Goal: Task Accomplishment & Management: Use online tool/utility

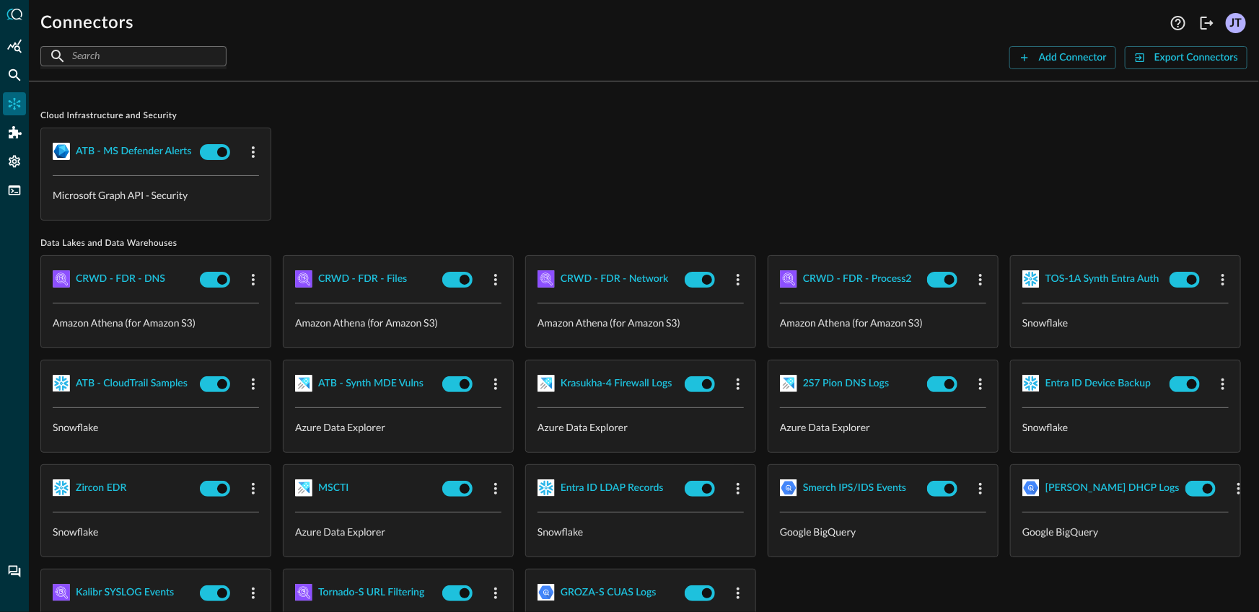
click at [775, 83] on div "Connectors Help Logout JT ​ ​ Add Connector Export Connectors Cloud Infrastruct…" at bounding box center [644, 306] width 1230 height 612
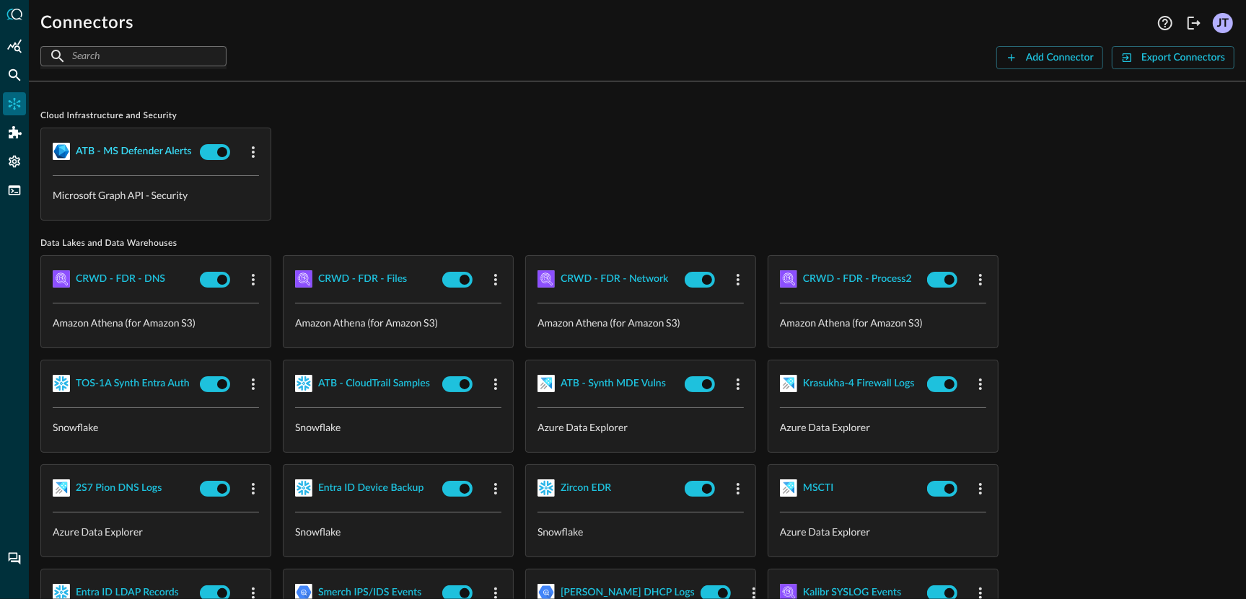
click at [143, 149] on div "ATB - MS Defender Alerts" at bounding box center [133, 152] width 115 height 18
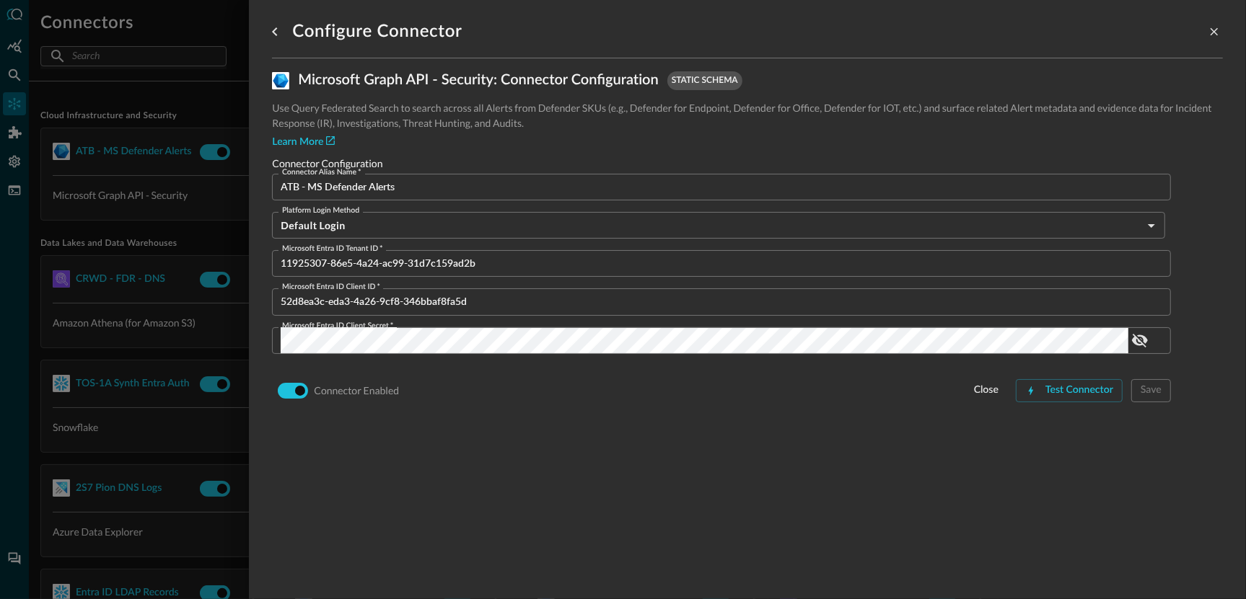
click at [413, 181] on input "ATB - MS Defender Alerts" at bounding box center [726, 187] width 890 height 27
click at [312, 143] on link "Learn More" at bounding box center [303, 142] width 63 height 15
click at [126, 212] on div at bounding box center [623, 299] width 1246 height 599
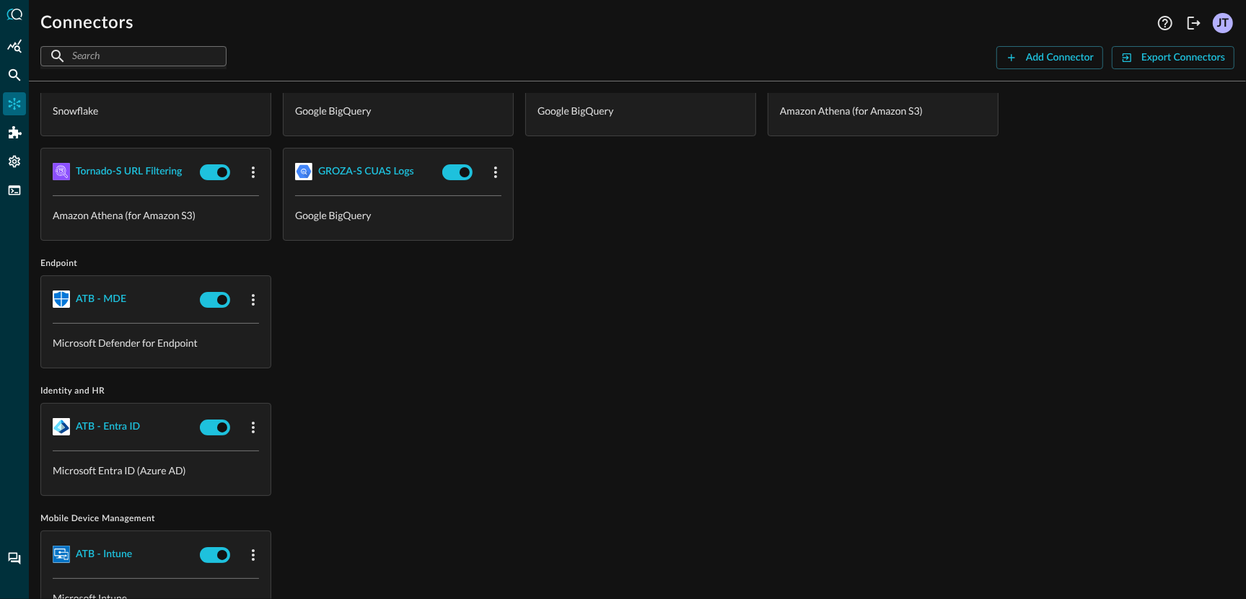
scroll to position [592, 0]
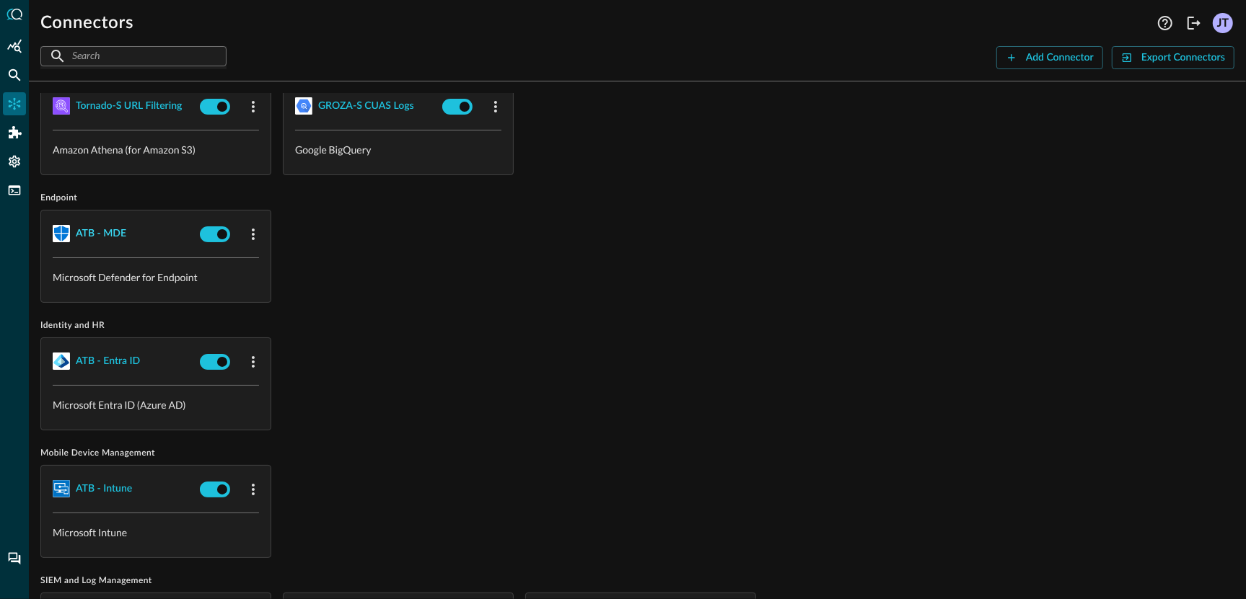
click at [86, 231] on div "ATB - MDE" at bounding box center [101, 234] width 50 height 18
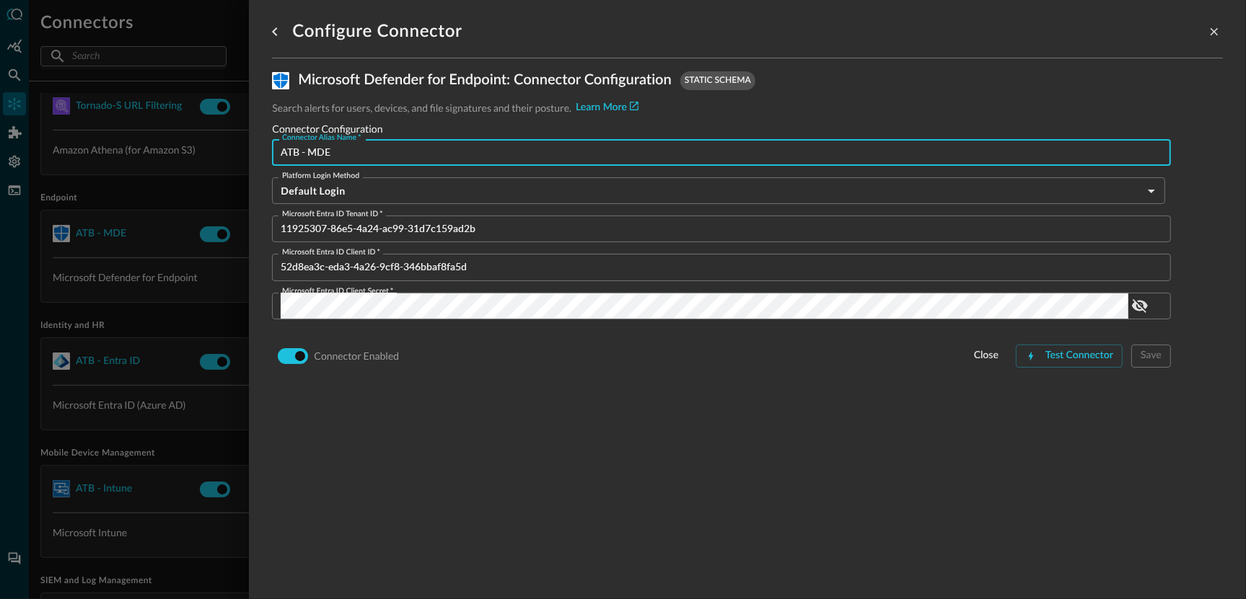
click at [456, 151] on input "ATB - MDE" at bounding box center [726, 152] width 890 height 27
click at [118, 304] on div at bounding box center [623, 299] width 1246 height 599
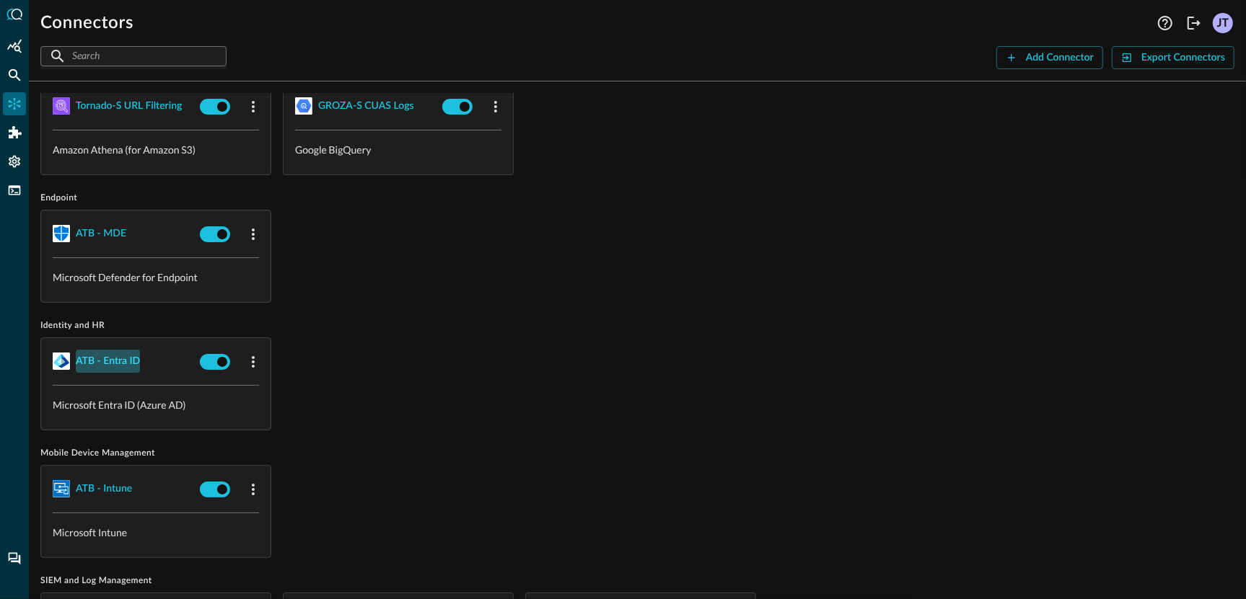
click at [114, 361] on div "ATB - Entra ID" at bounding box center [108, 362] width 64 height 18
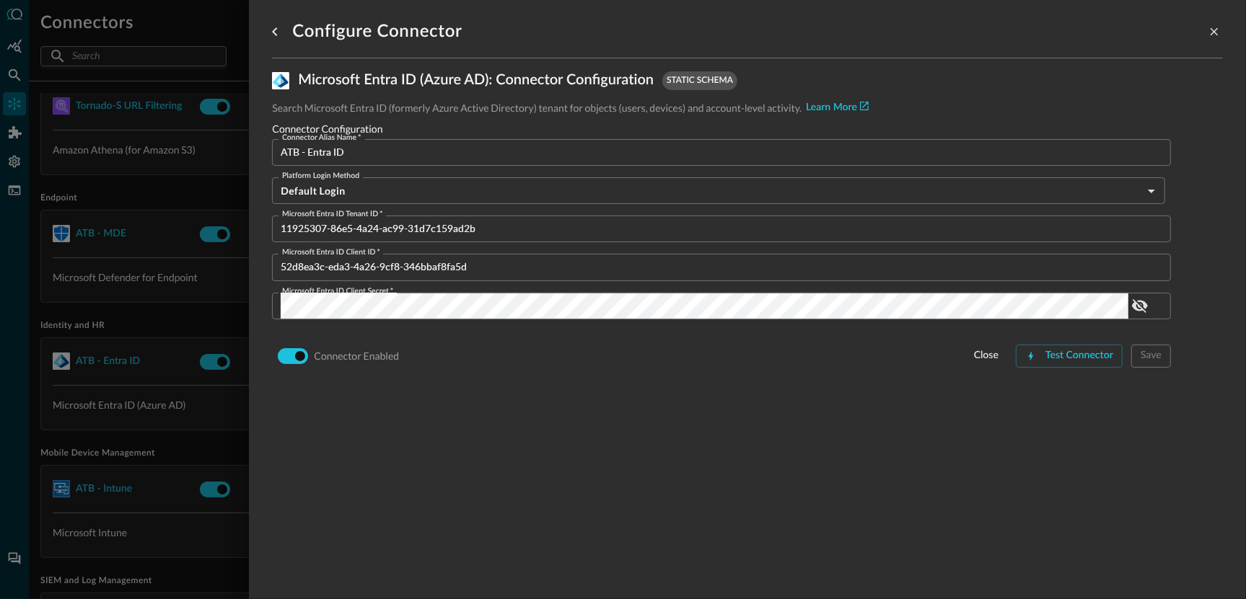
click at [312, 158] on input "ATB - Entra ID" at bounding box center [726, 152] width 890 height 27
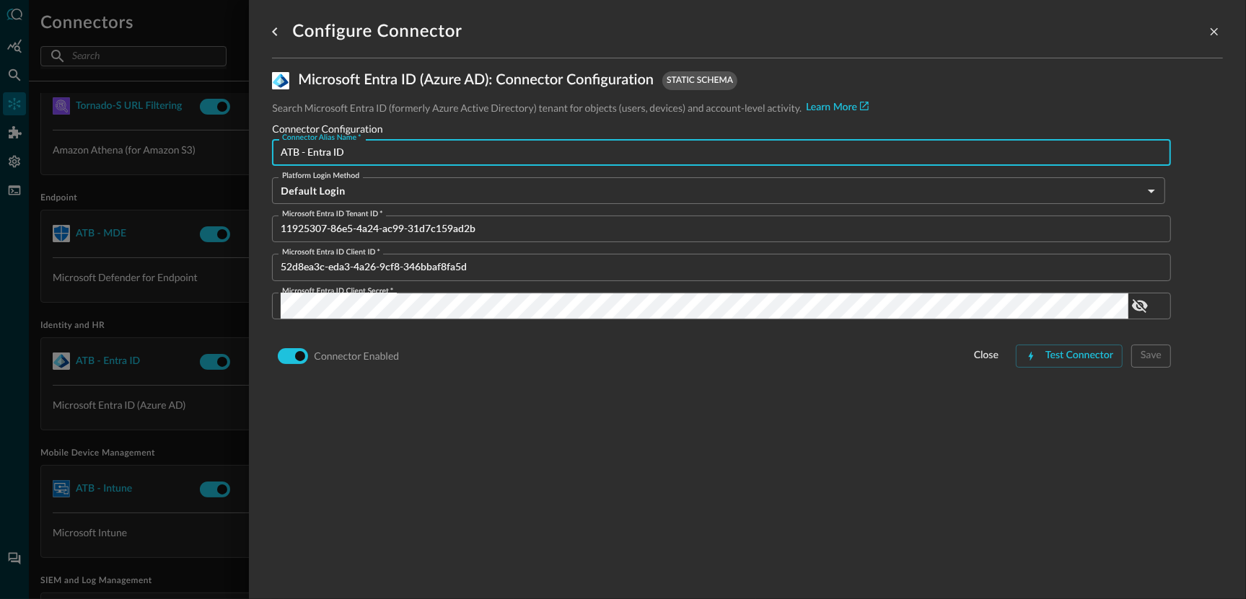
click at [164, 319] on div at bounding box center [623, 299] width 1246 height 599
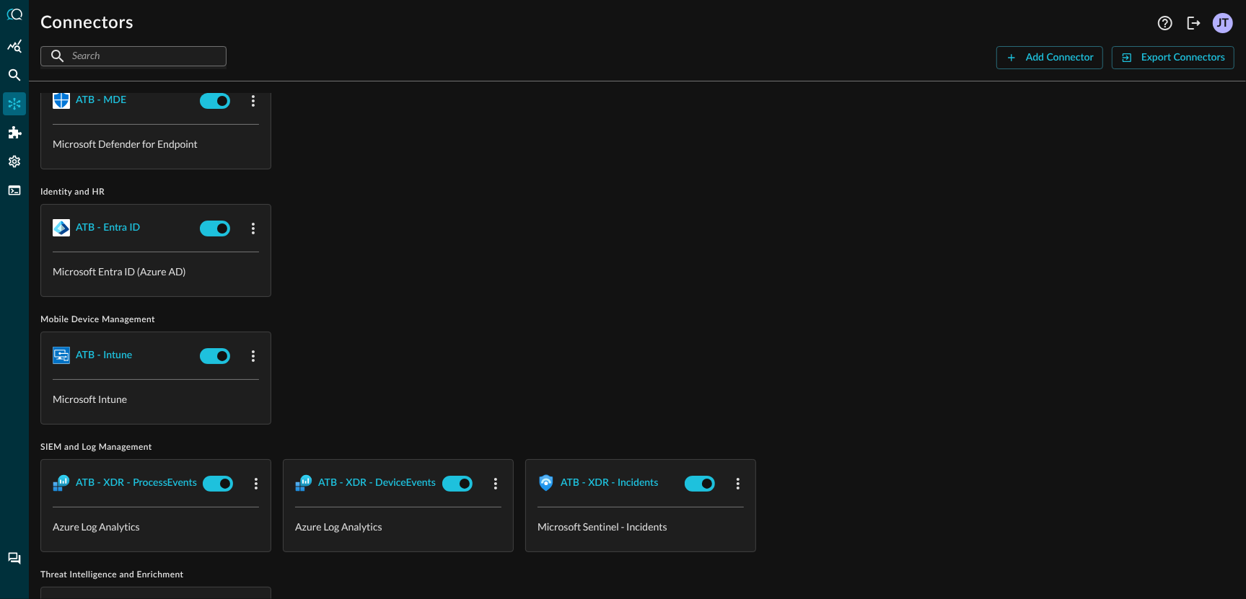
scroll to position [752, 0]
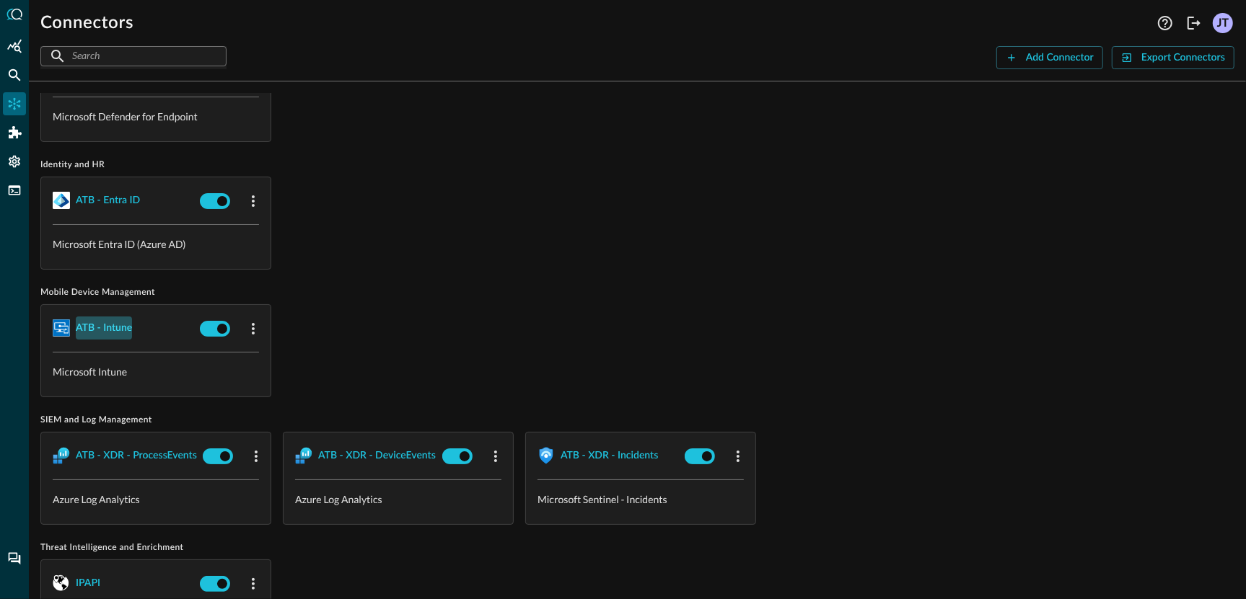
click at [108, 323] on div "ATB - Intune" at bounding box center [104, 329] width 56 height 18
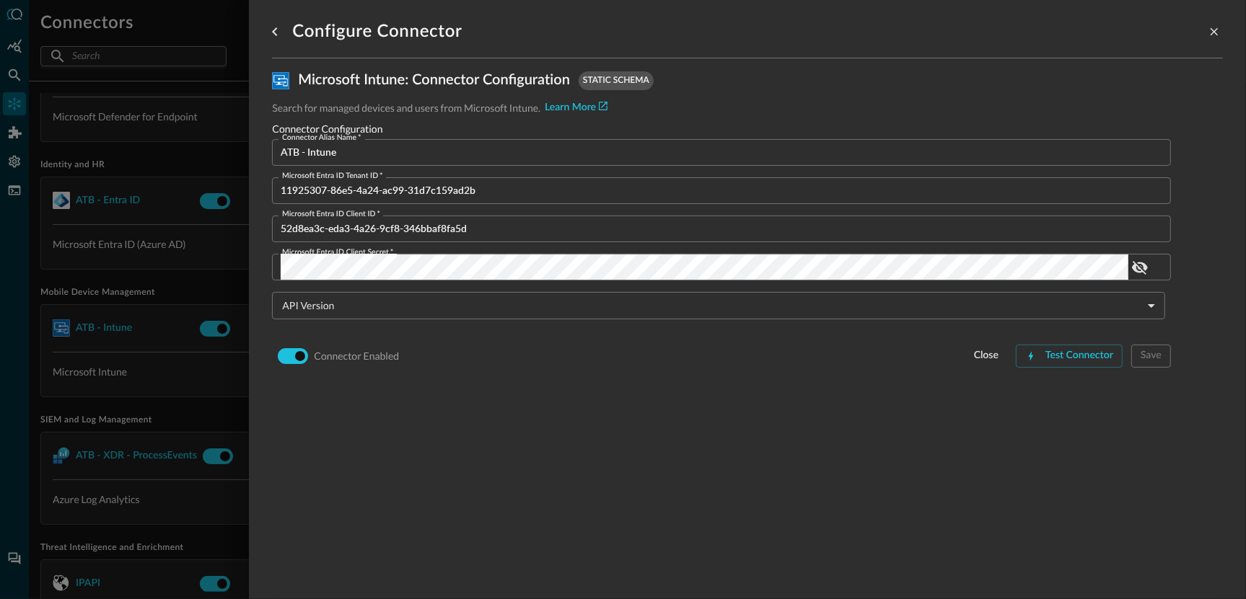
click at [335, 159] on input "ATB - Intune" at bounding box center [726, 152] width 890 height 27
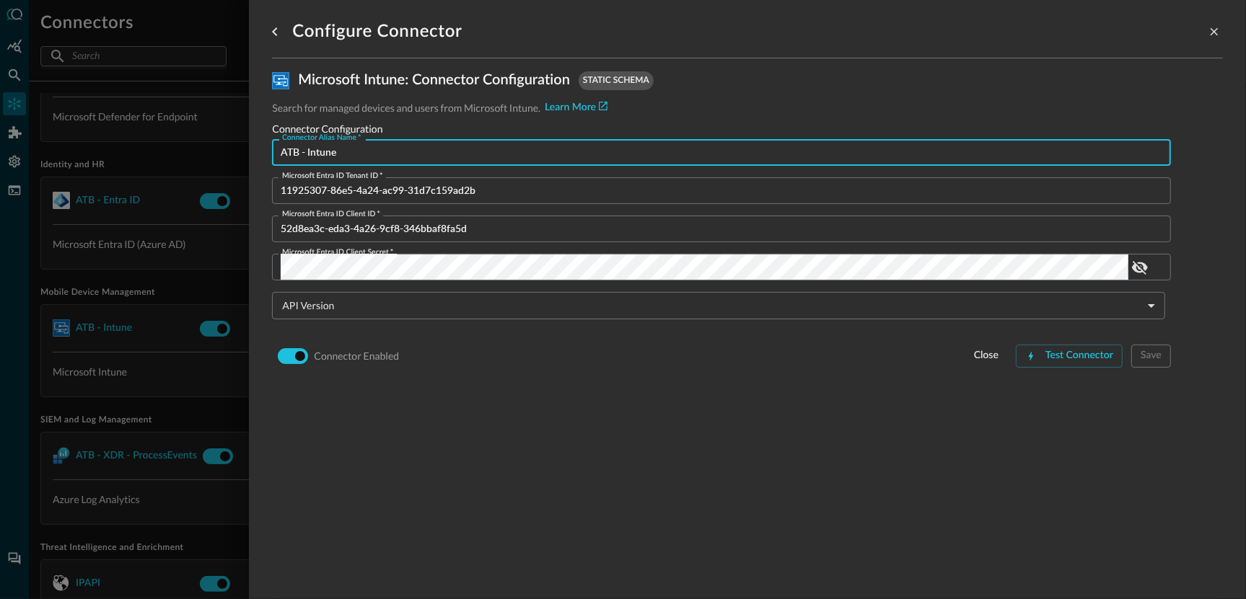
click at [137, 390] on div at bounding box center [623, 299] width 1246 height 599
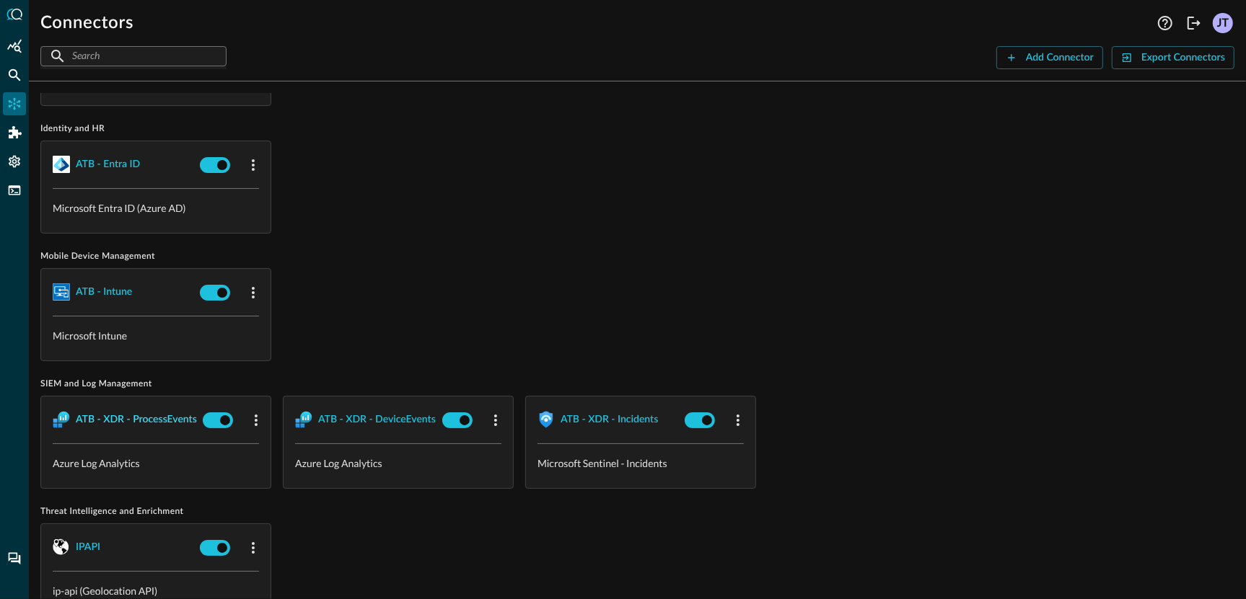
scroll to position [793, 0]
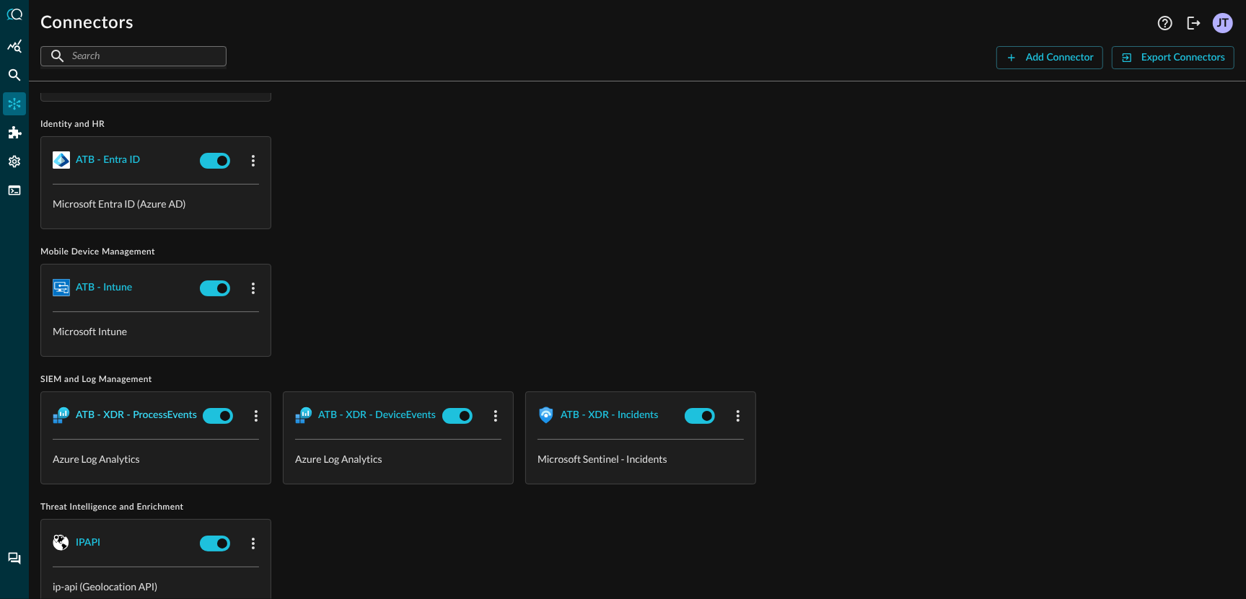
click at [138, 416] on div "ATB - XDR - ProcessEvents" at bounding box center [136, 416] width 121 height 18
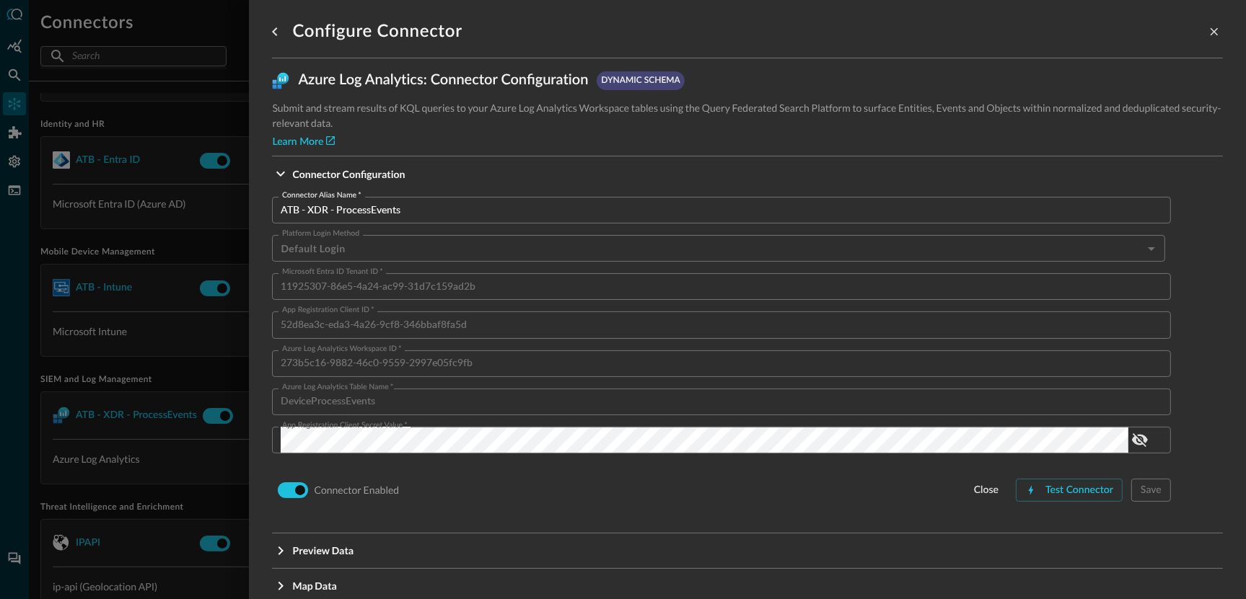
click at [371, 206] on input "ATB - XDR - ProcessEvents" at bounding box center [726, 210] width 890 height 27
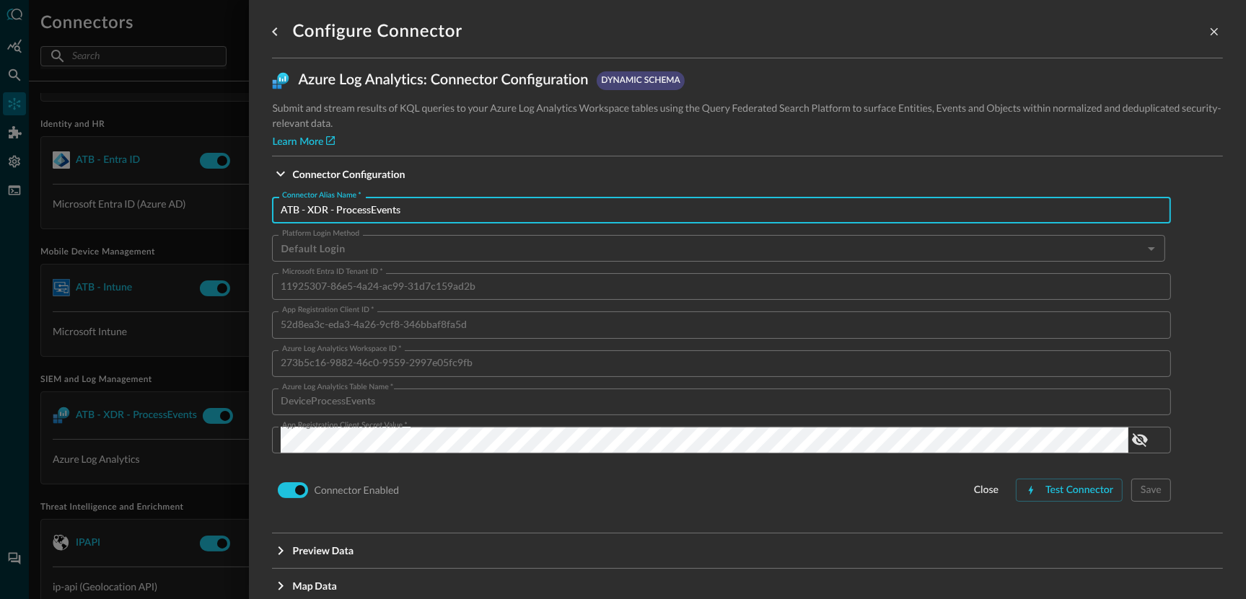
click at [139, 320] on div at bounding box center [623, 299] width 1246 height 599
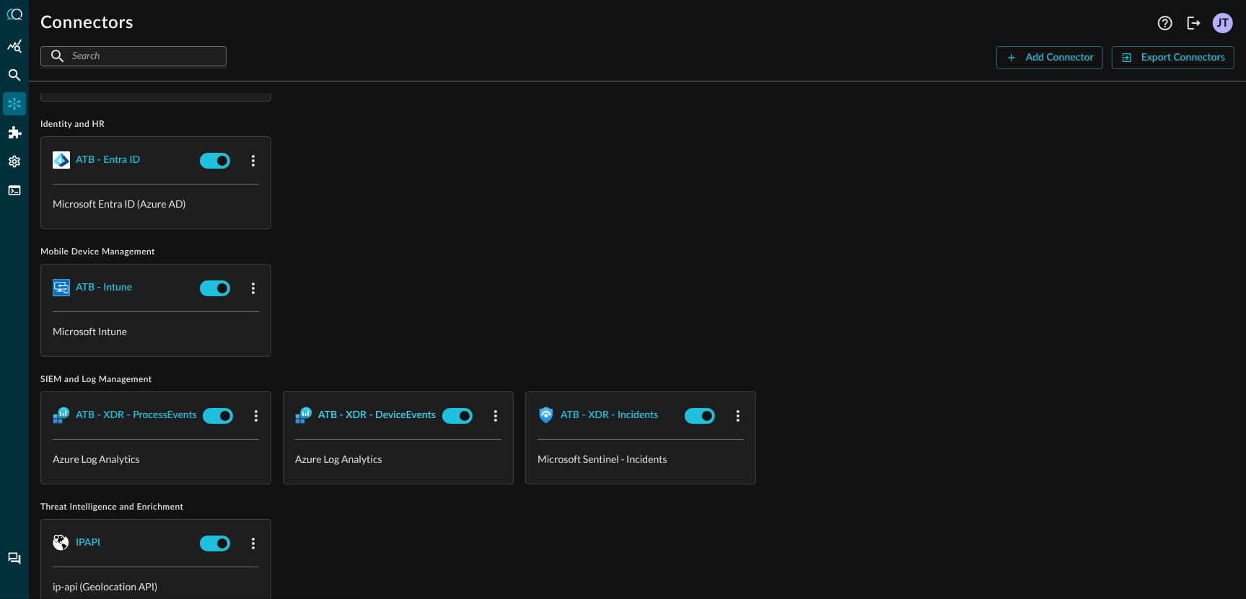
click at [333, 408] on div "ATB - XDR - DeviceEvents" at bounding box center [377, 416] width 118 height 18
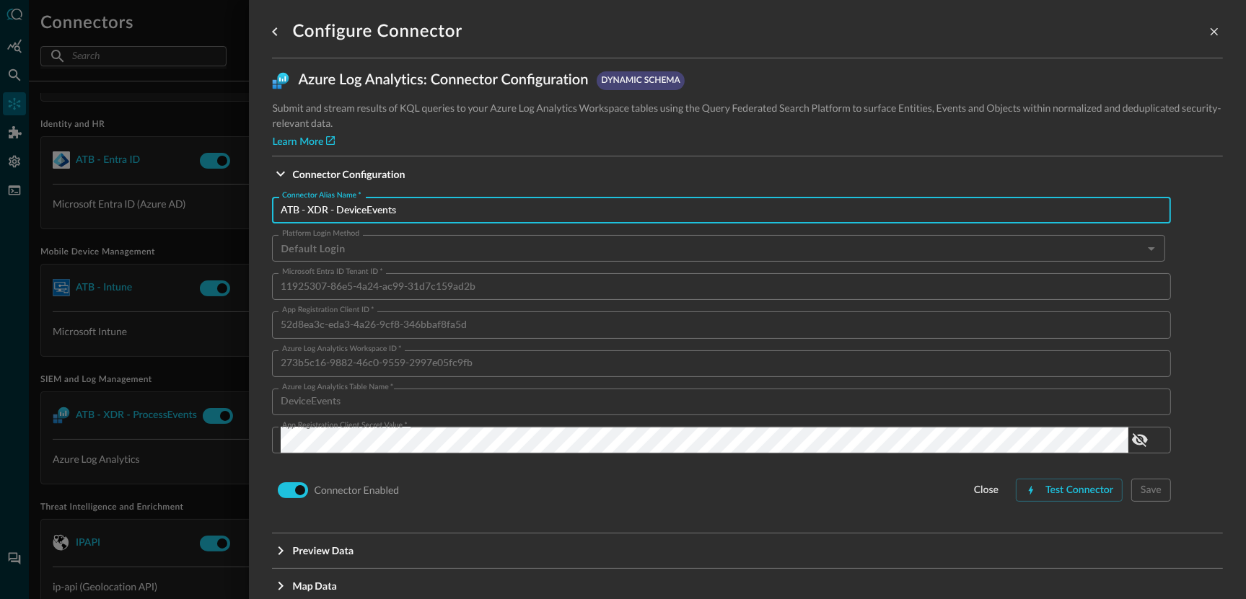
click at [387, 203] on input "ATB - XDR - DeviceEvents" at bounding box center [726, 210] width 890 height 27
click at [177, 460] on div at bounding box center [623, 299] width 1246 height 599
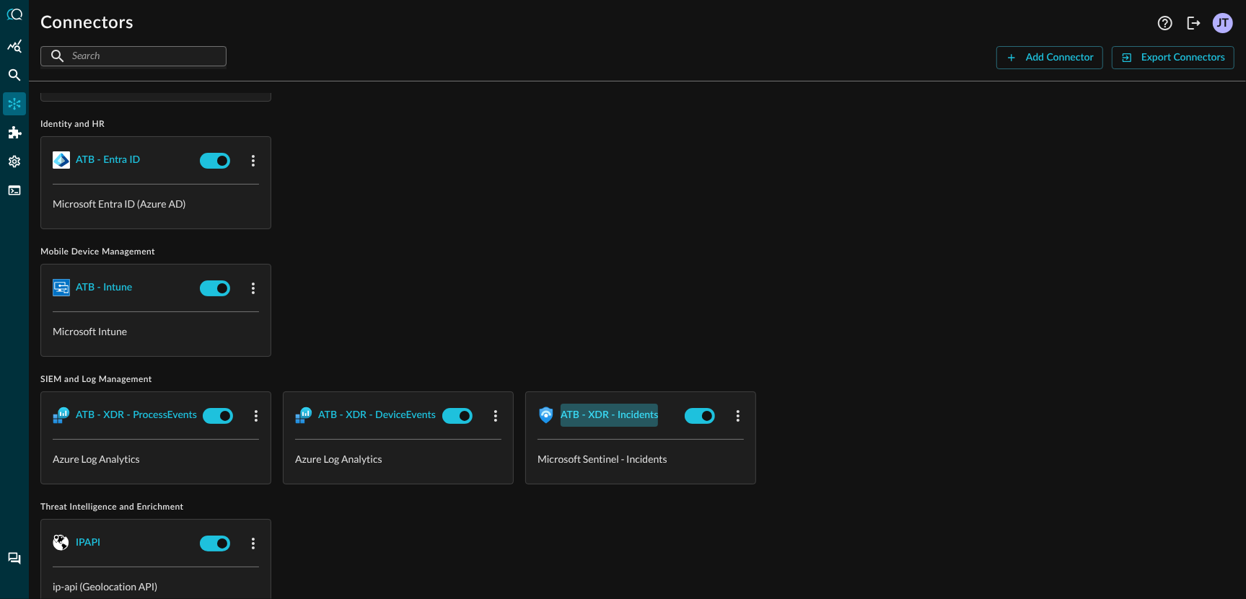
click at [592, 418] on div "ATB - XDR - Incidents" at bounding box center [609, 416] width 97 height 18
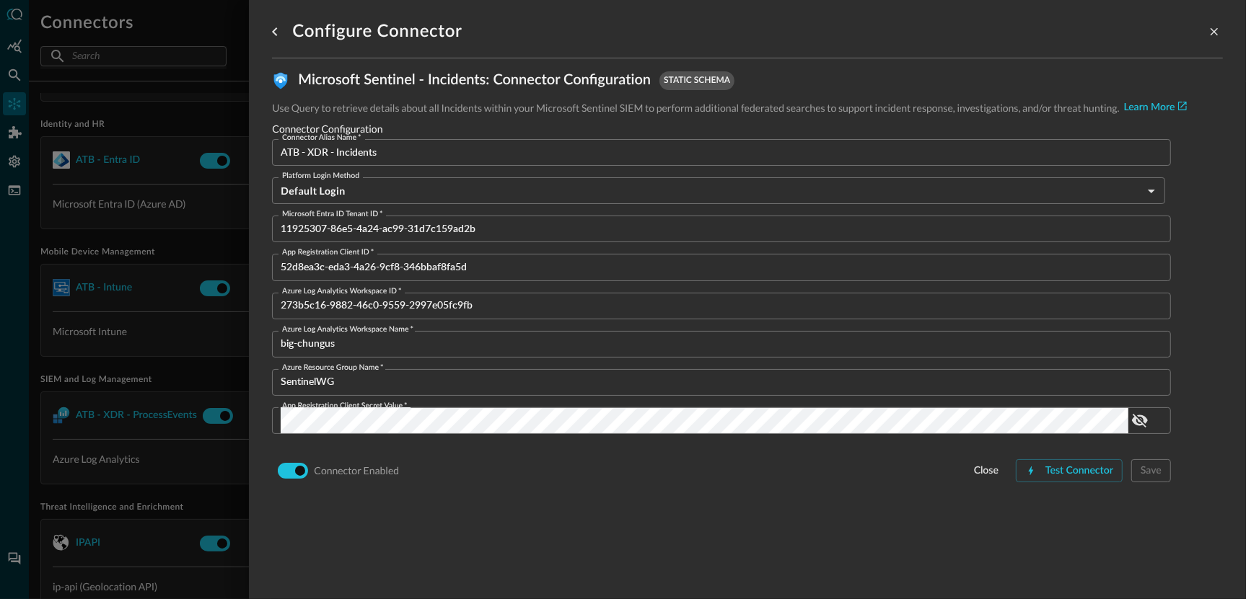
click at [362, 145] on input "ATB - XDR - Incidents" at bounding box center [726, 152] width 890 height 27
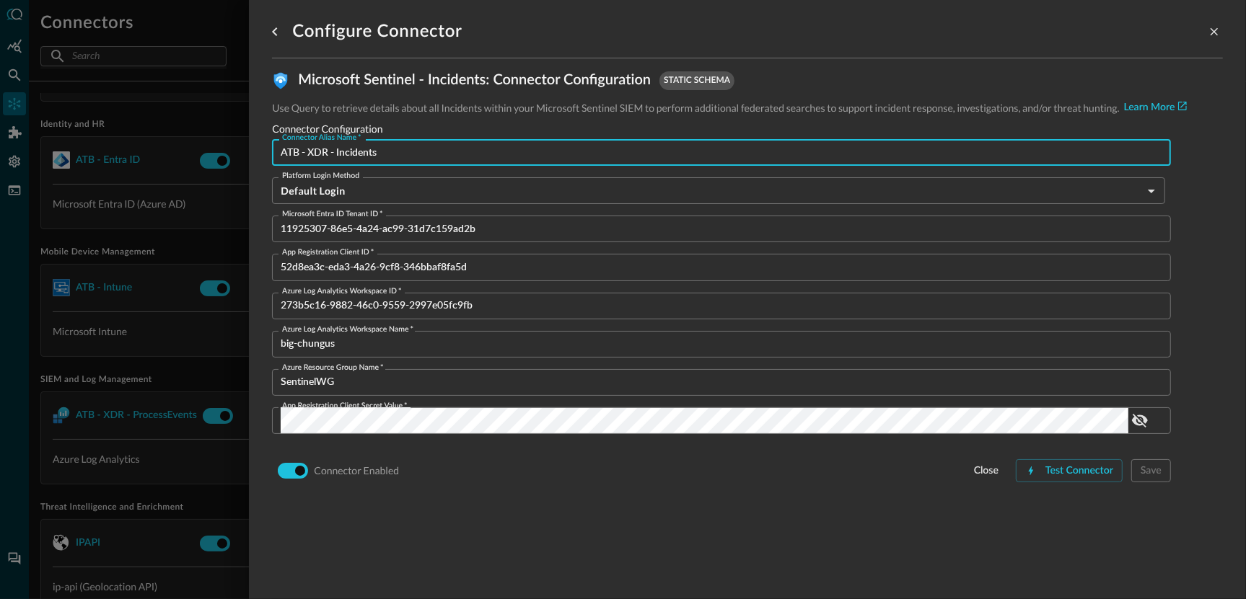
click at [159, 251] on div at bounding box center [623, 299] width 1246 height 599
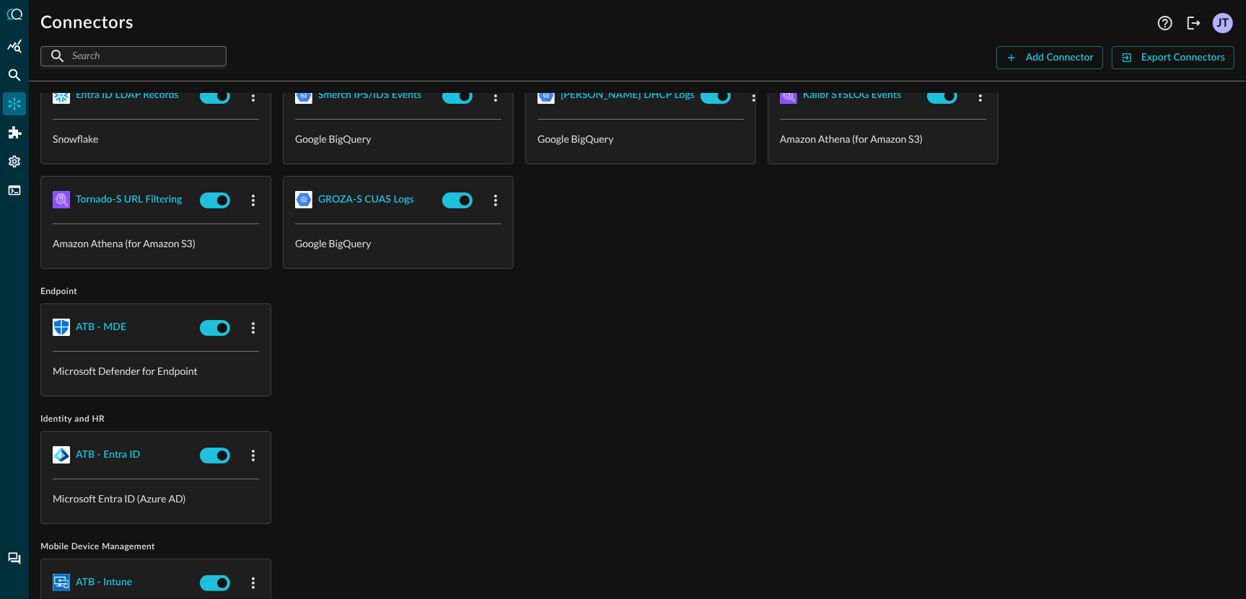
scroll to position [0, 0]
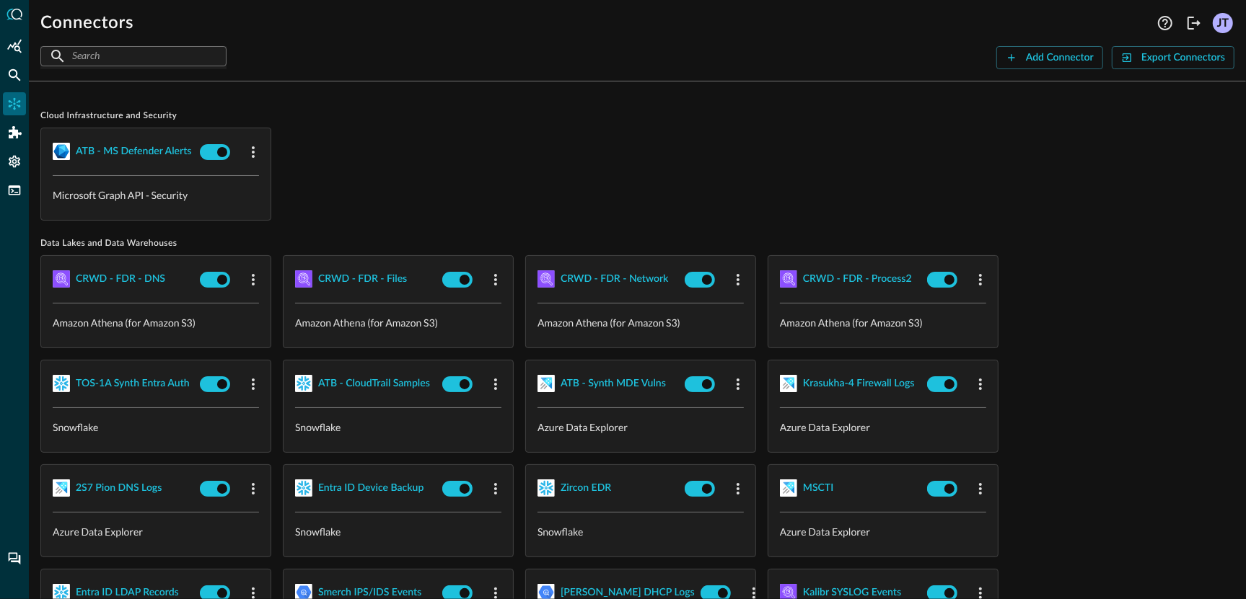
click at [444, 175] on div "ATB - MS Defender Alerts Microsoft Graph API - Security" at bounding box center [637, 174] width 1194 height 93
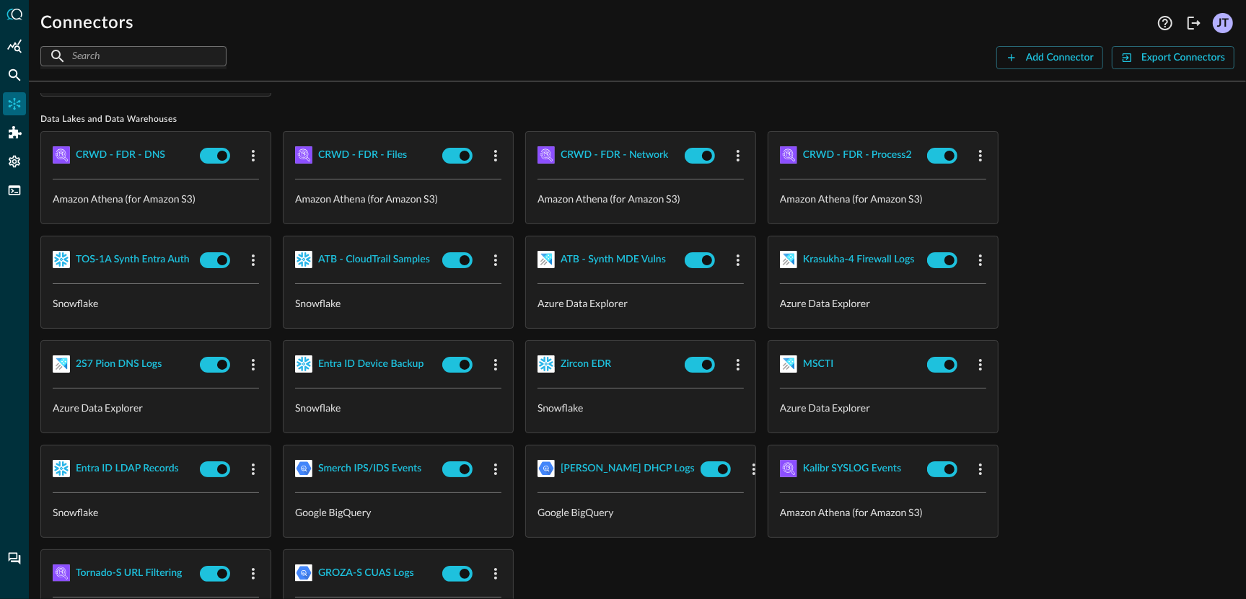
scroll to position [136, 0]
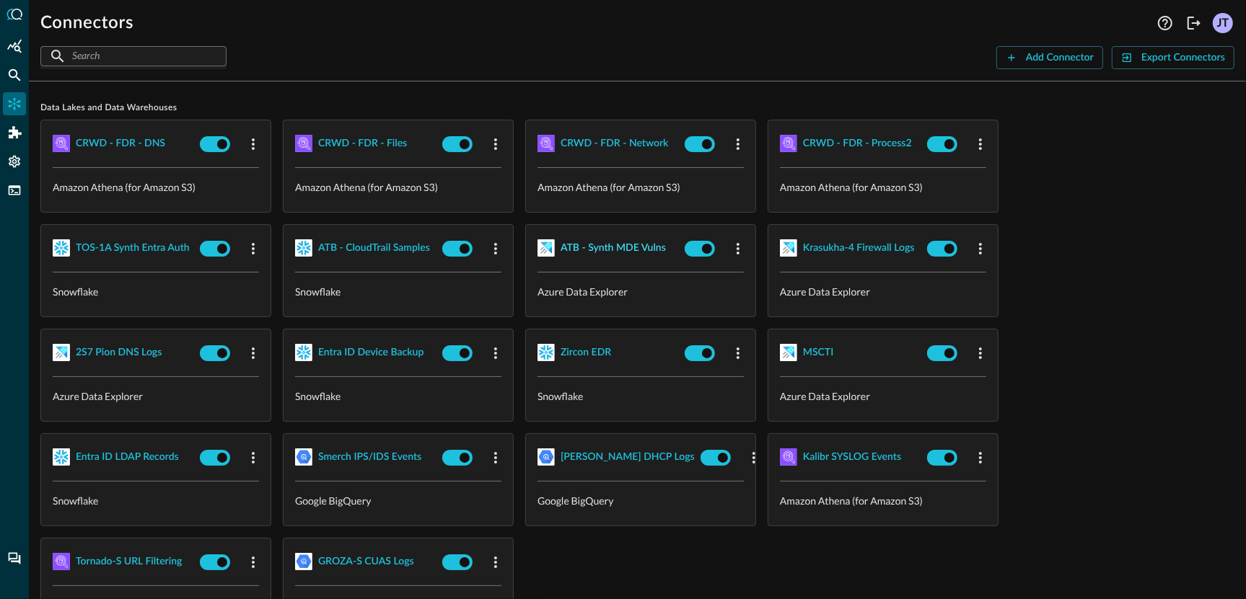
click at [631, 248] on div "ATB - Synth MDE Vulns" at bounding box center [613, 249] width 105 height 18
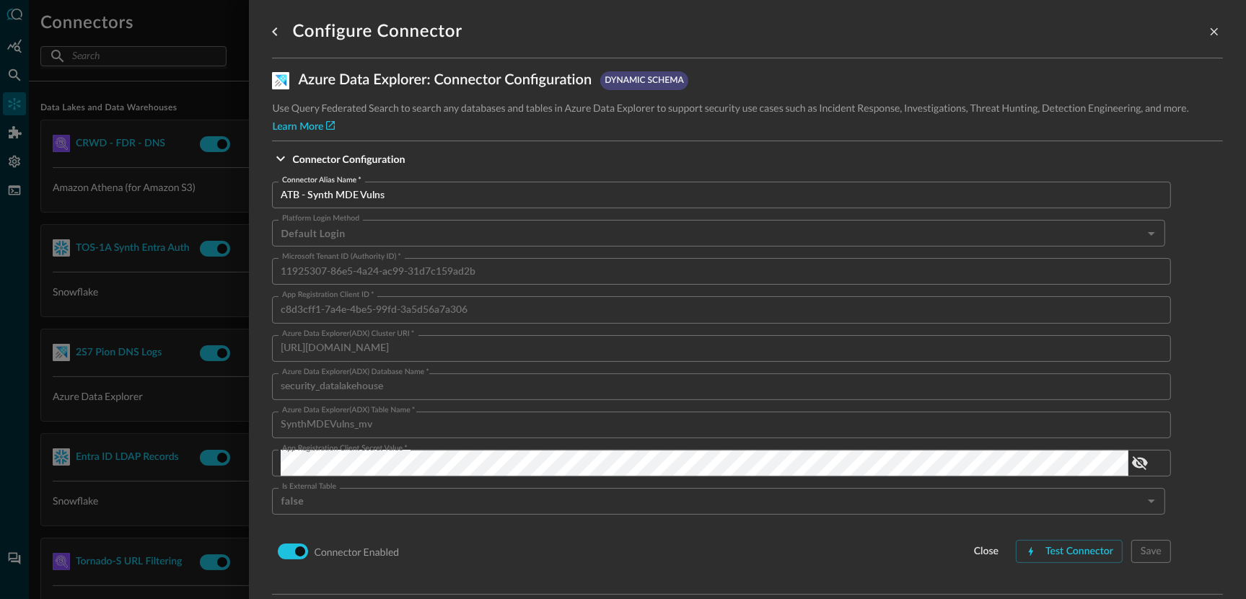
click at [381, 195] on input "ATB - Synth MDE Vulns" at bounding box center [726, 195] width 890 height 27
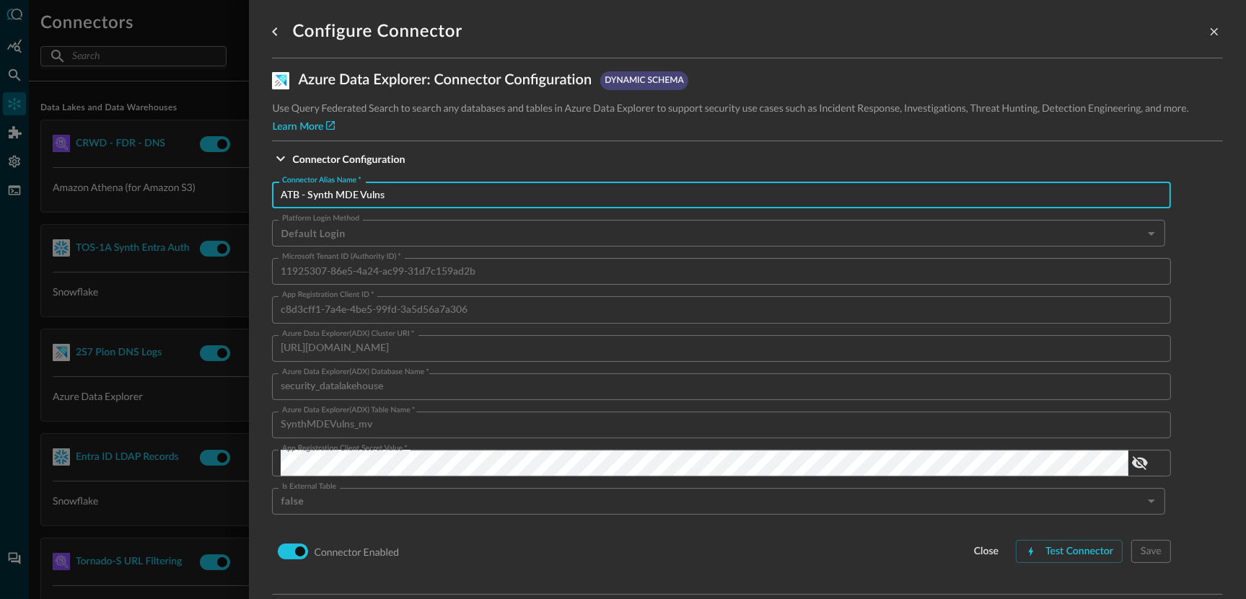
click at [154, 259] on div at bounding box center [623, 299] width 1246 height 599
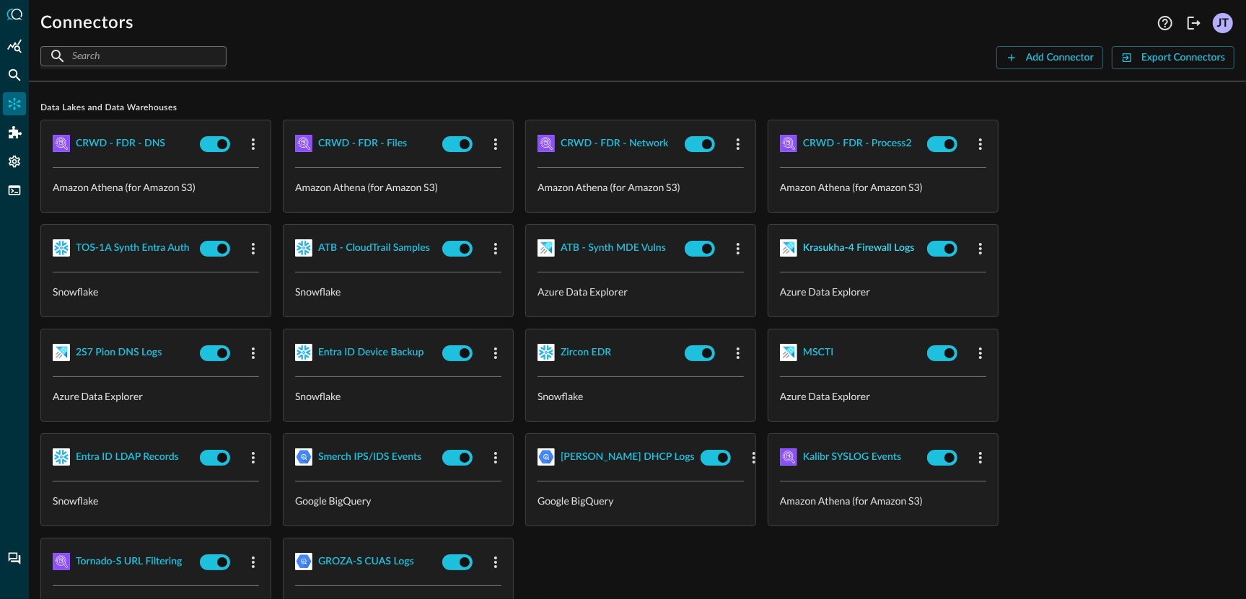
click at [838, 252] on div "Krasukha-4 Firewall Logs" at bounding box center [859, 249] width 112 height 18
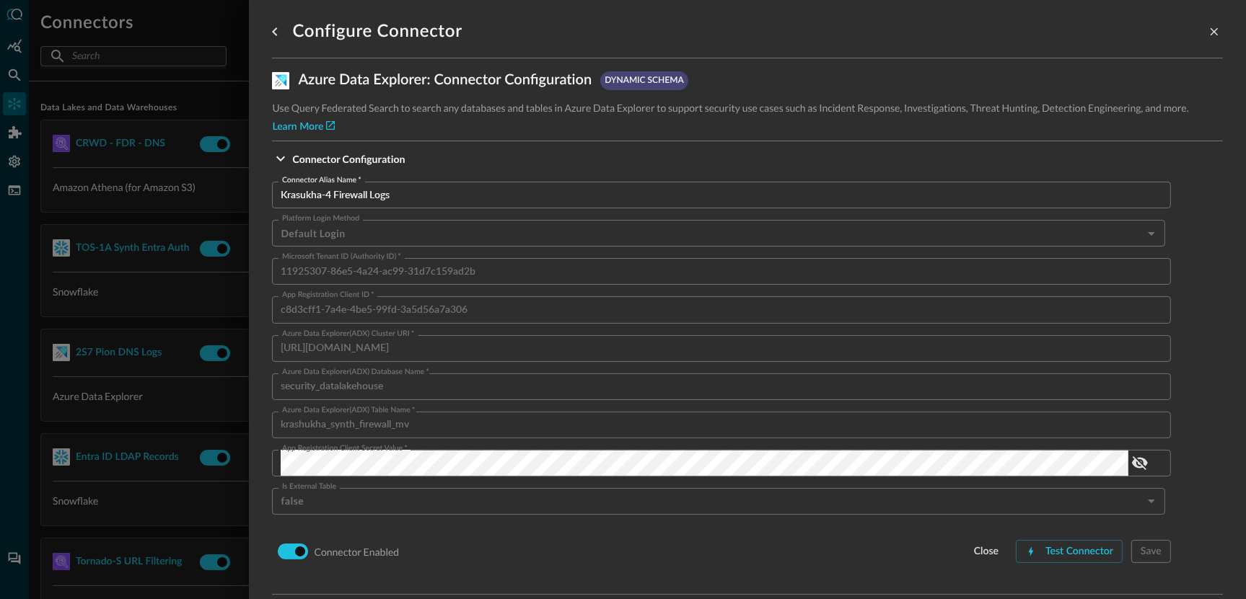
click at [376, 187] on input "Krasukha-4 Firewall Logs" at bounding box center [726, 195] width 890 height 27
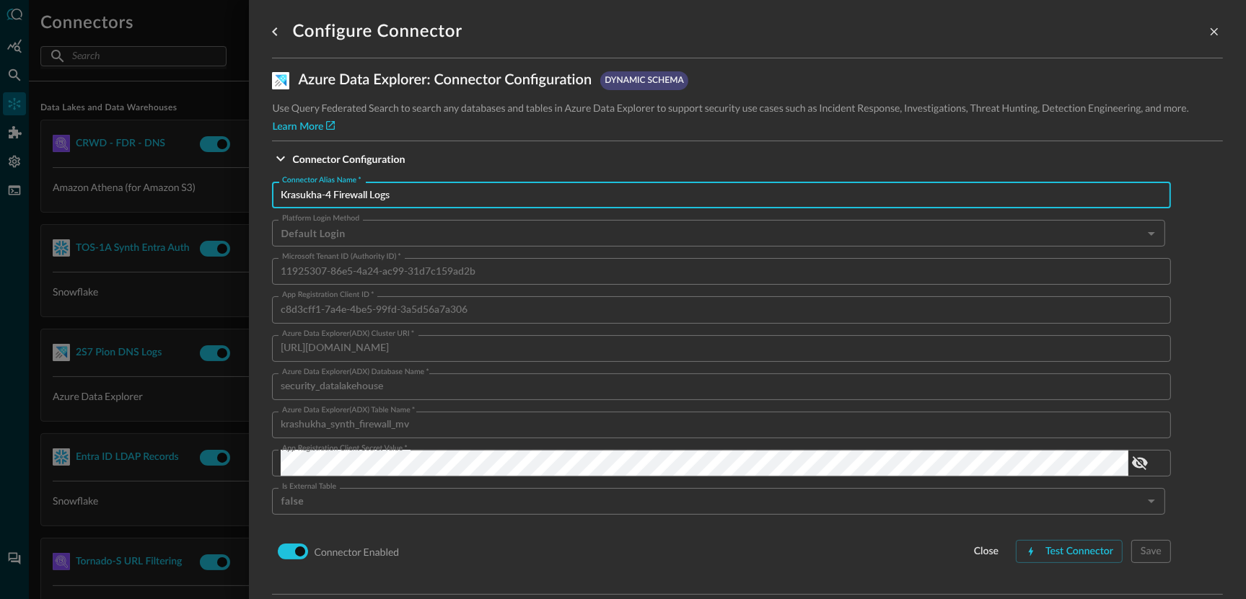
click at [159, 384] on div at bounding box center [623, 299] width 1246 height 599
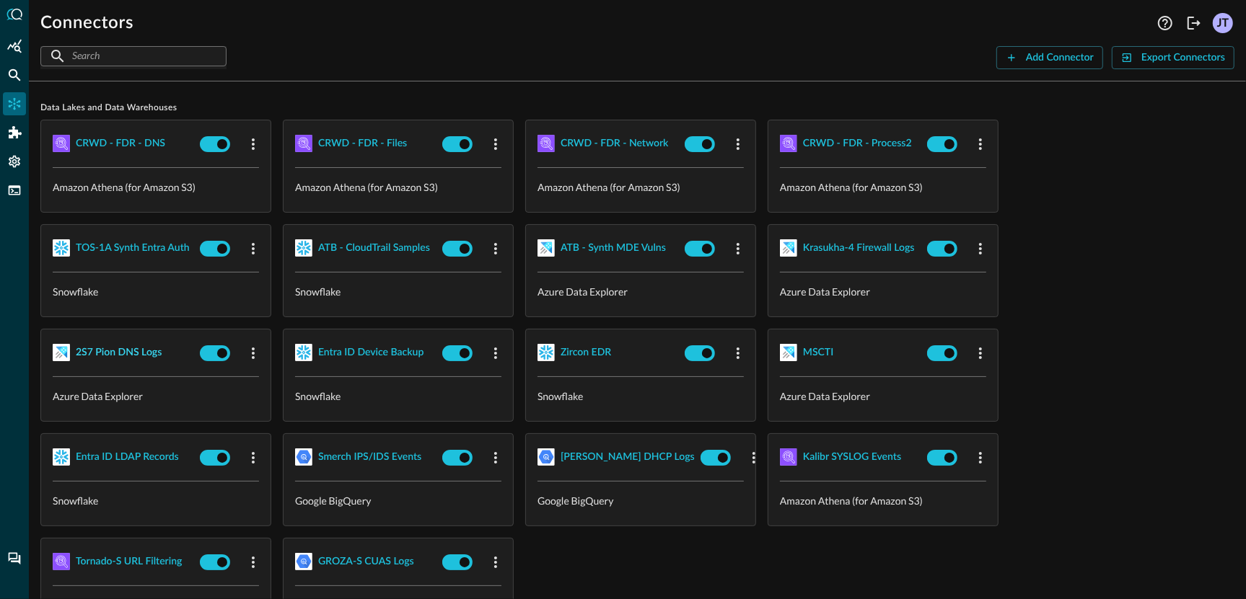
click at [133, 348] on div "2S7 Pion DNS Logs" at bounding box center [119, 353] width 86 height 18
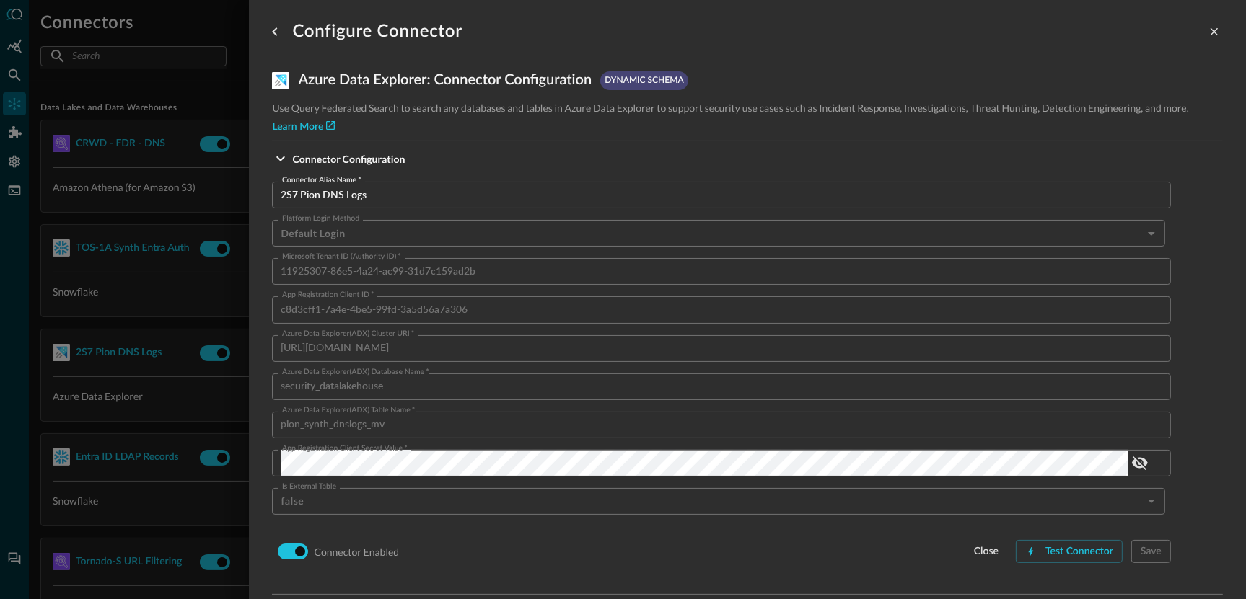
click at [444, 192] on input "2S7 Pion DNS Logs" at bounding box center [726, 195] width 890 height 27
click at [172, 285] on div at bounding box center [623, 299] width 1246 height 599
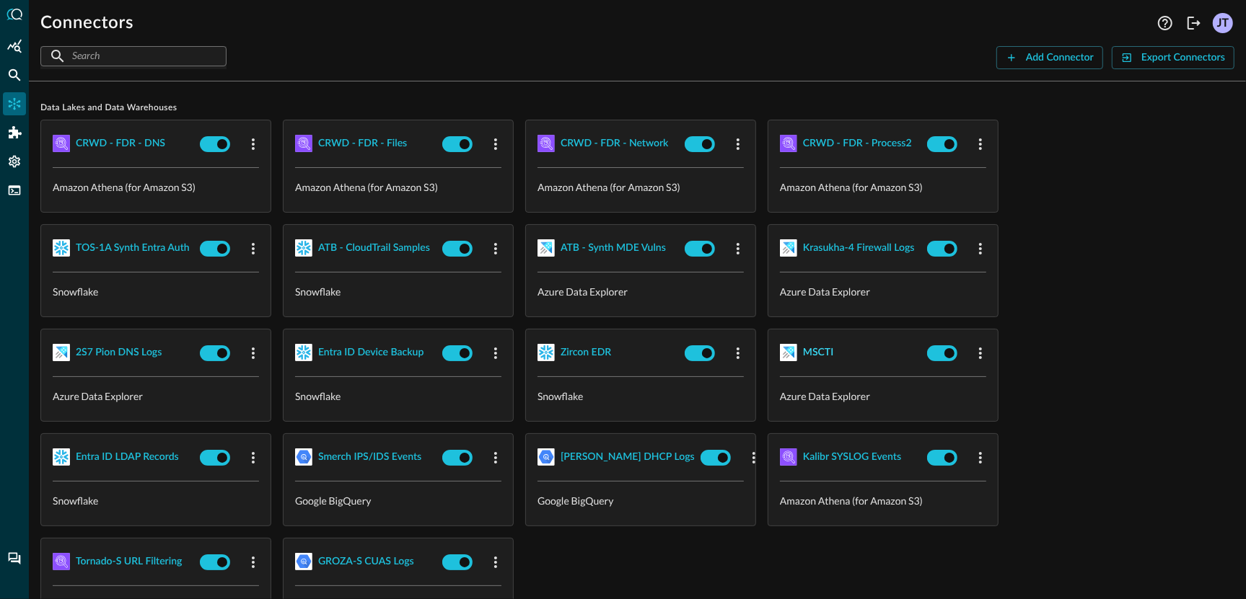
click at [827, 352] on div "MSCTI" at bounding box center [818, 353] width 30 height 18
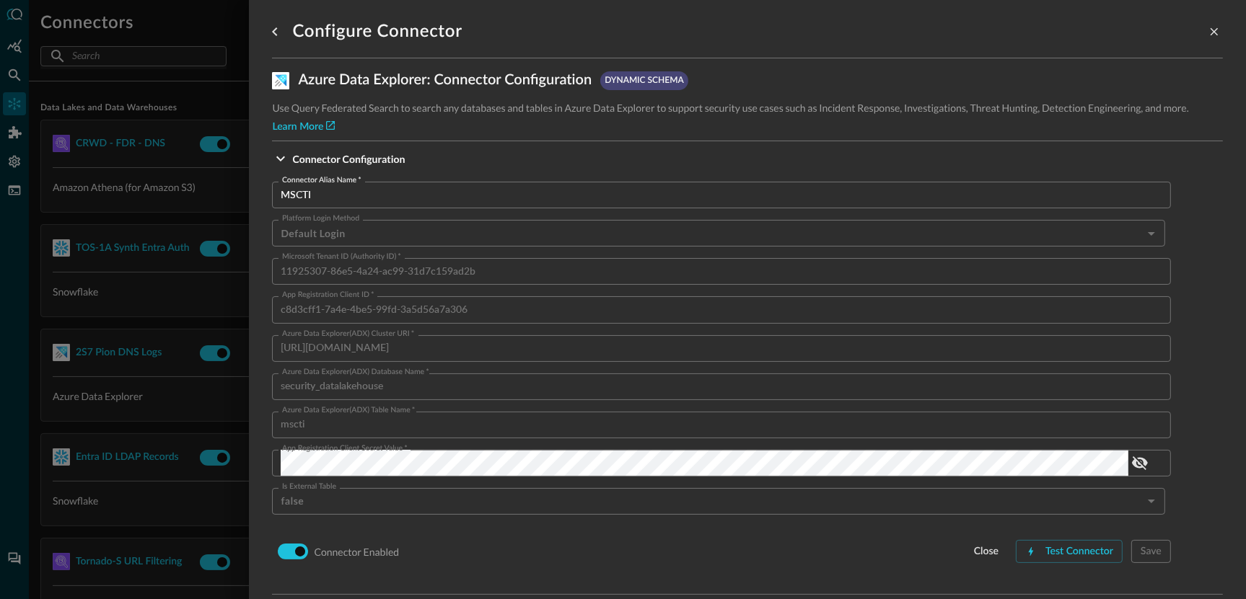
click at [340, 179] on label "Connector Alias Name   *" at bounding box center [321, 181] width 79 height 12
click at [340, 182] on input "MSCTI" at bounding box center [726, 195] width 890 height 27
click at [153, 231] on div at bounding box center [623, 299] width 1246 height 599
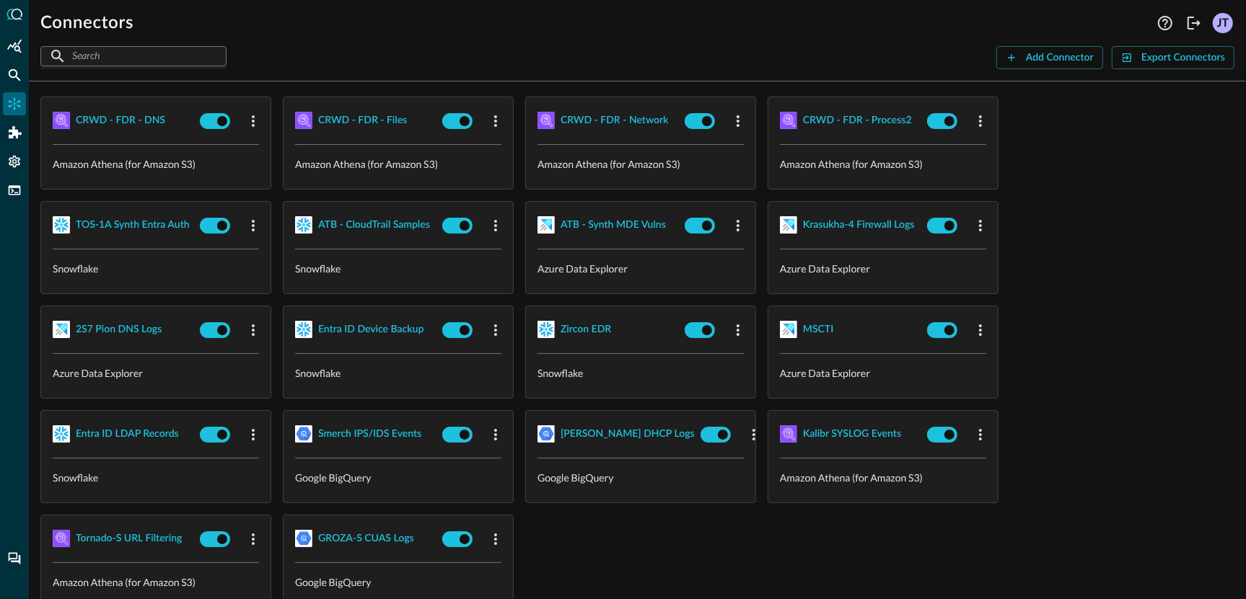
scroll to position [164, 0]
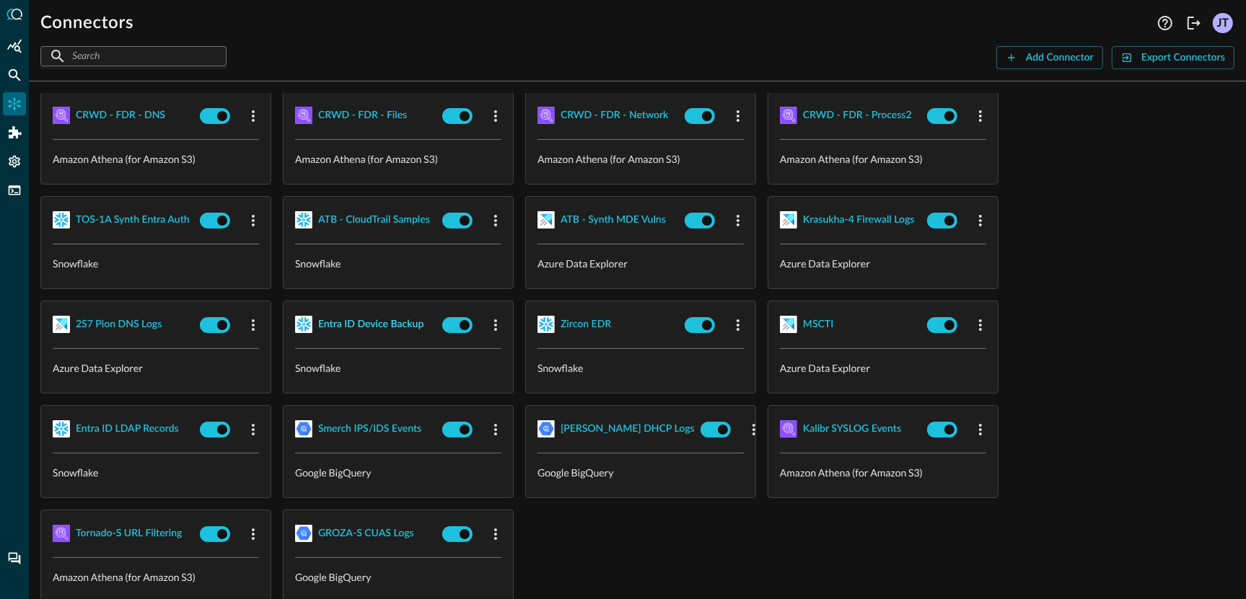
click at [362, 328] on div "Entra ID Device Backup" at bounding box center [370, 325] width 105 height 18
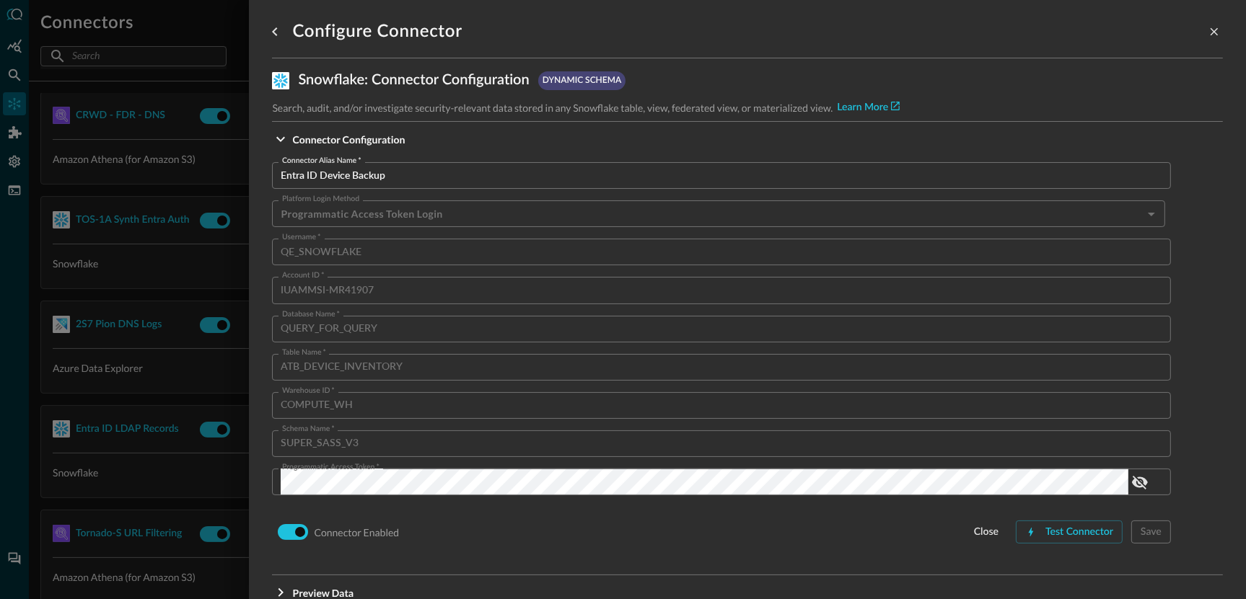
click at [458, 180] on input "Entra ID Device Backup" at bounding box center [726, 175] width 890 height 27
click at [143, 390] on div at bounding box center [623, 299] width 1246 height 599
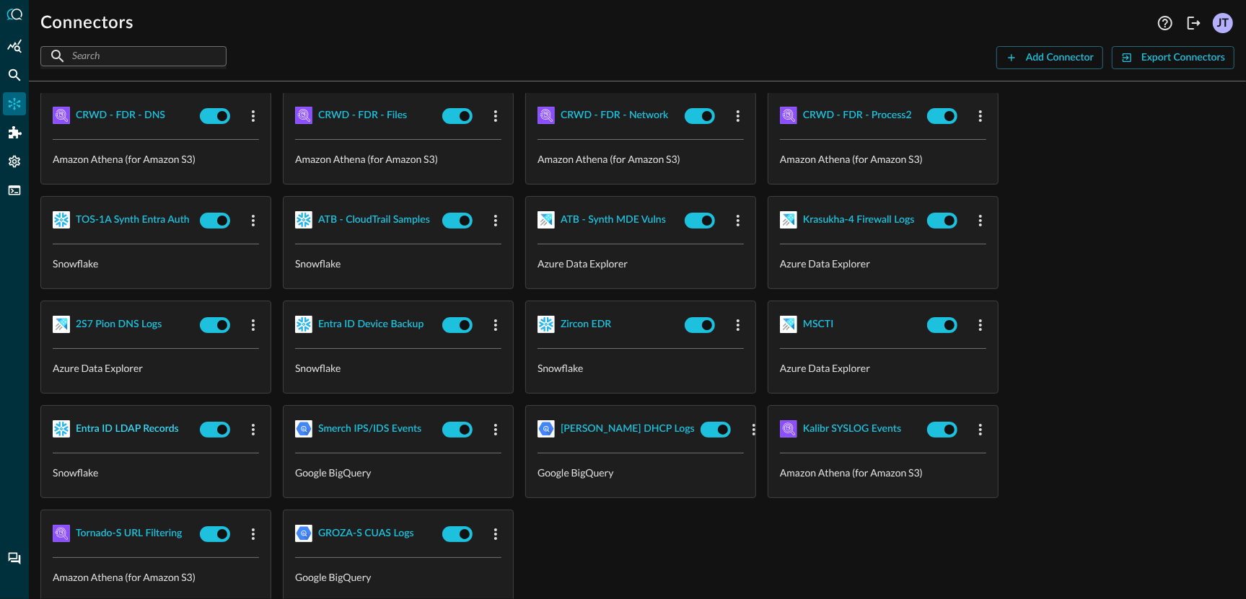
click at [136, 436] on button "Entra ID LDAP Records" at bounding box center [127, 429] width 103 height 23
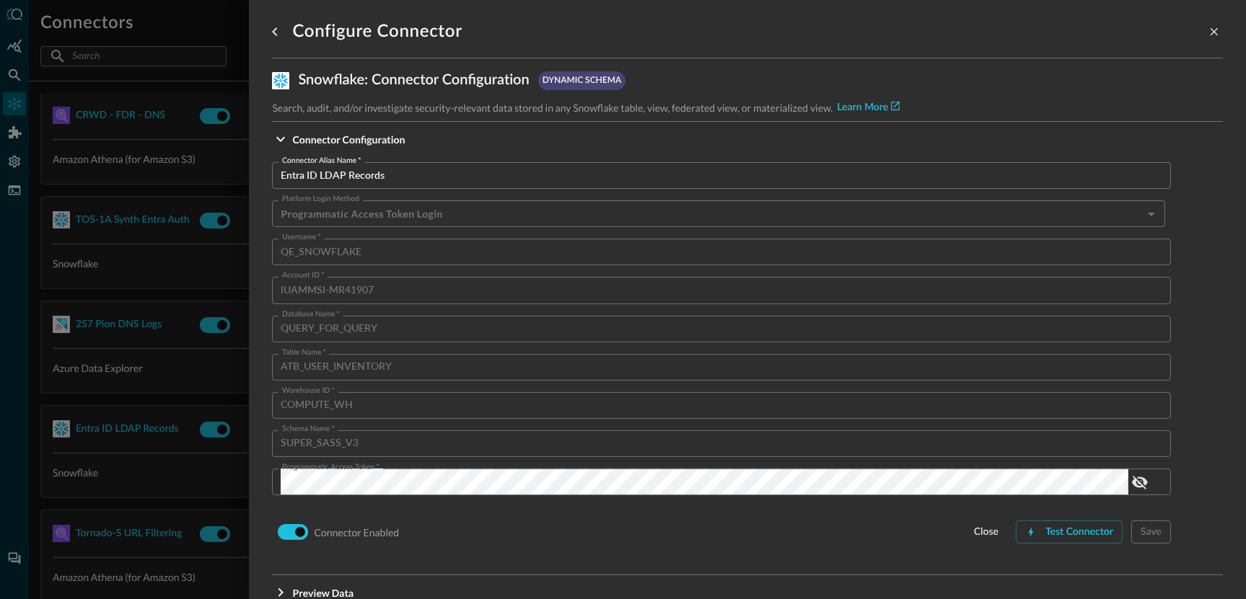
click at [473, 159] on div "Connector Alias Name   * Entra ID LDAP Records Connector Alias Name   * Platfor…" at bounding box center [747, 366] width 951 height 418
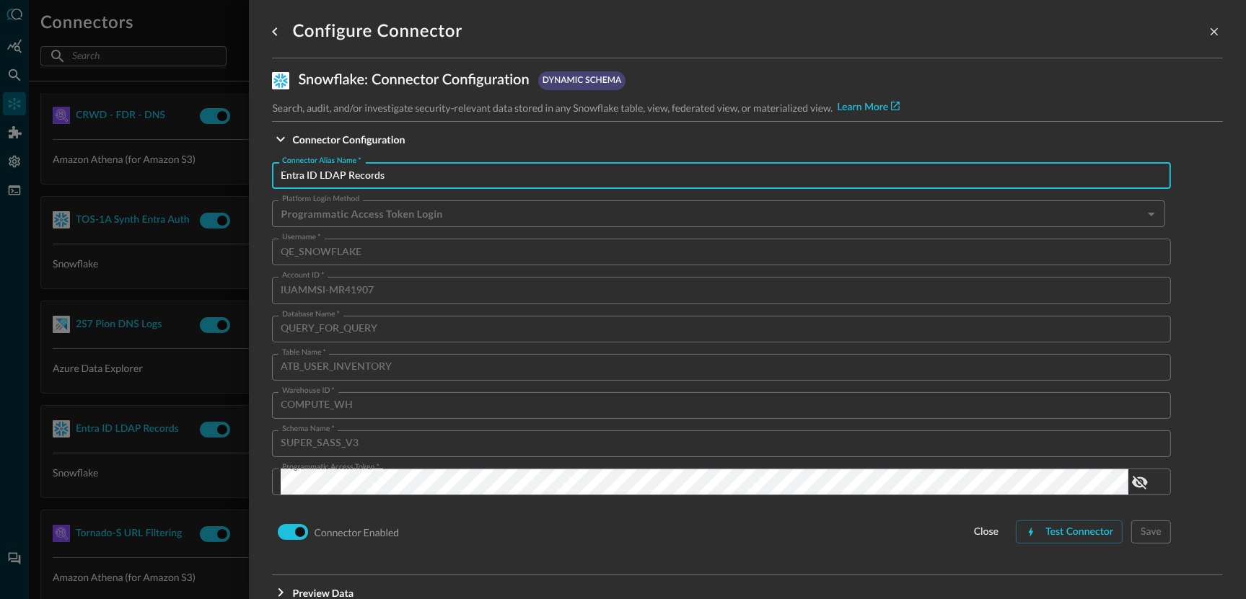
click at [470, 172] on input "Entra ID LDAP Records" at bounding box center [726, 175] width 890 height 27
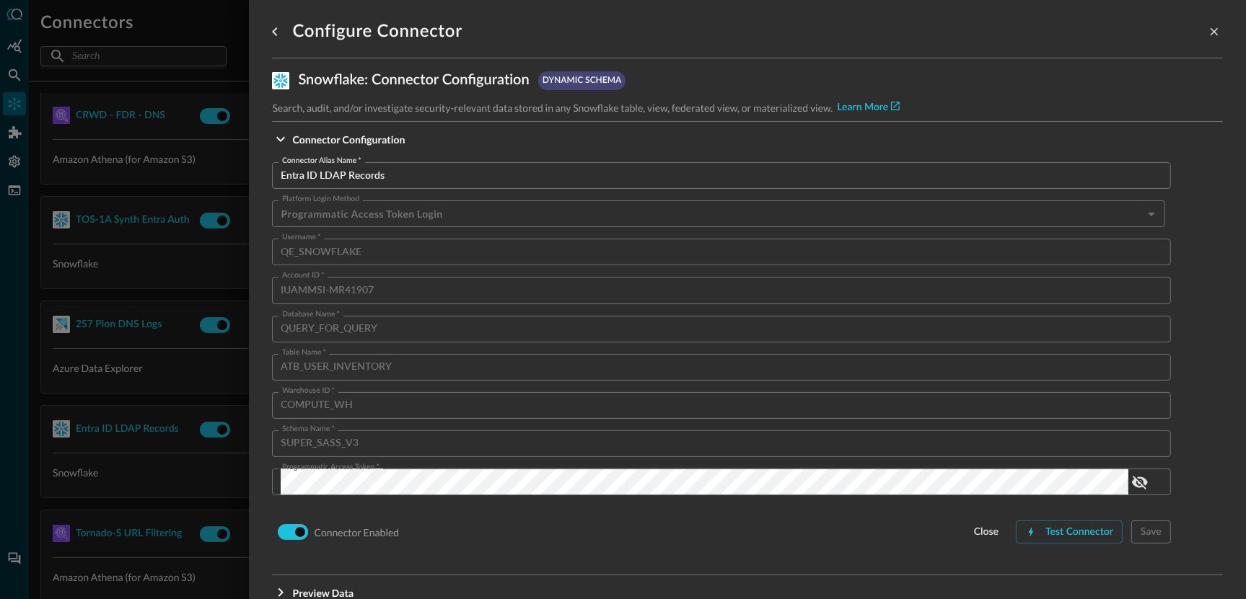
click at [20, 80] on div at bounding box center [623, 299] width 1246 height 599
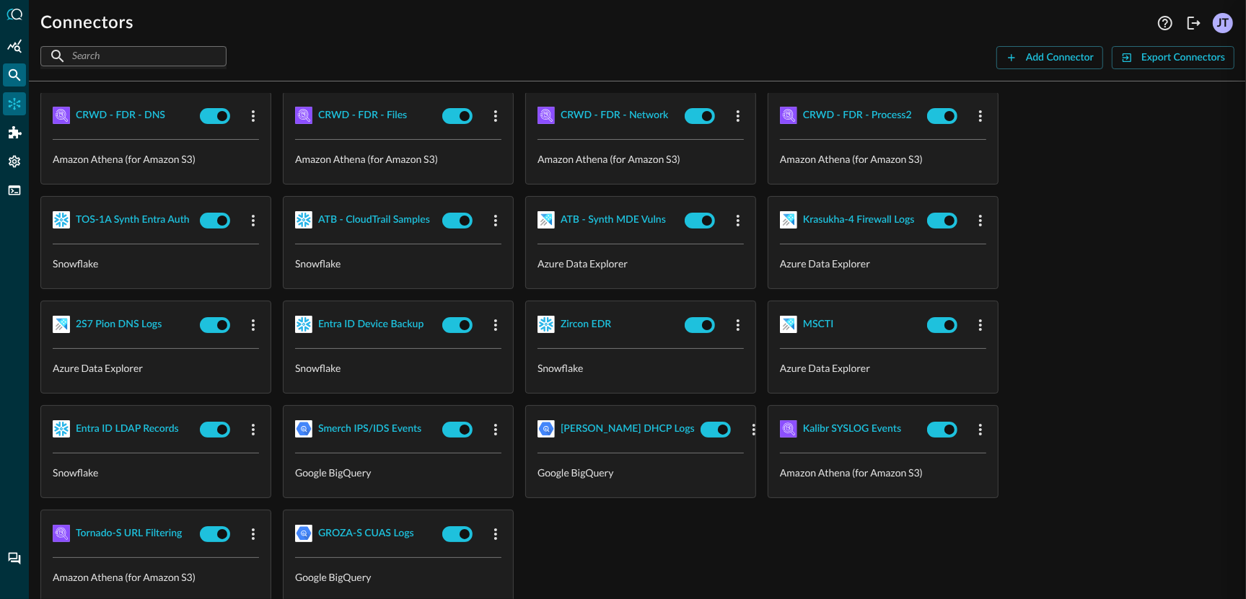
click at [18, 80] on icon "Federated Search" at bounding box center [14, 75] width 14 height 14
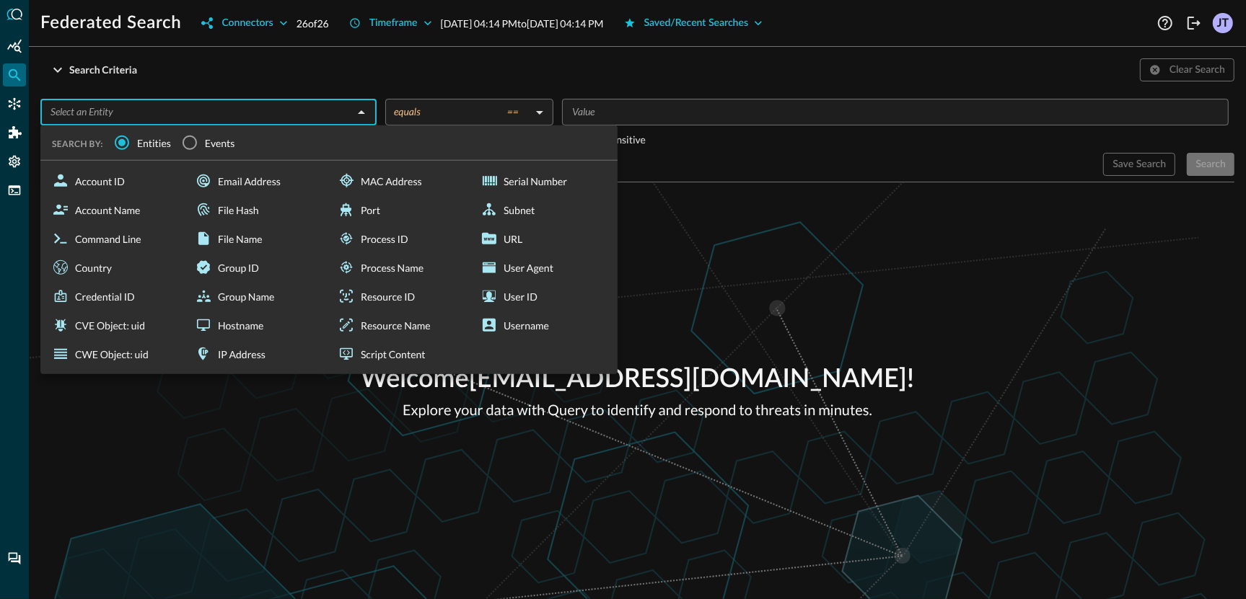
click at [214, 118] on input "text" at bounding box center [197, 112] width 304 height 18
click at [192, 146] on input "Events" at bounding box center [190, 143] width 30 height 30
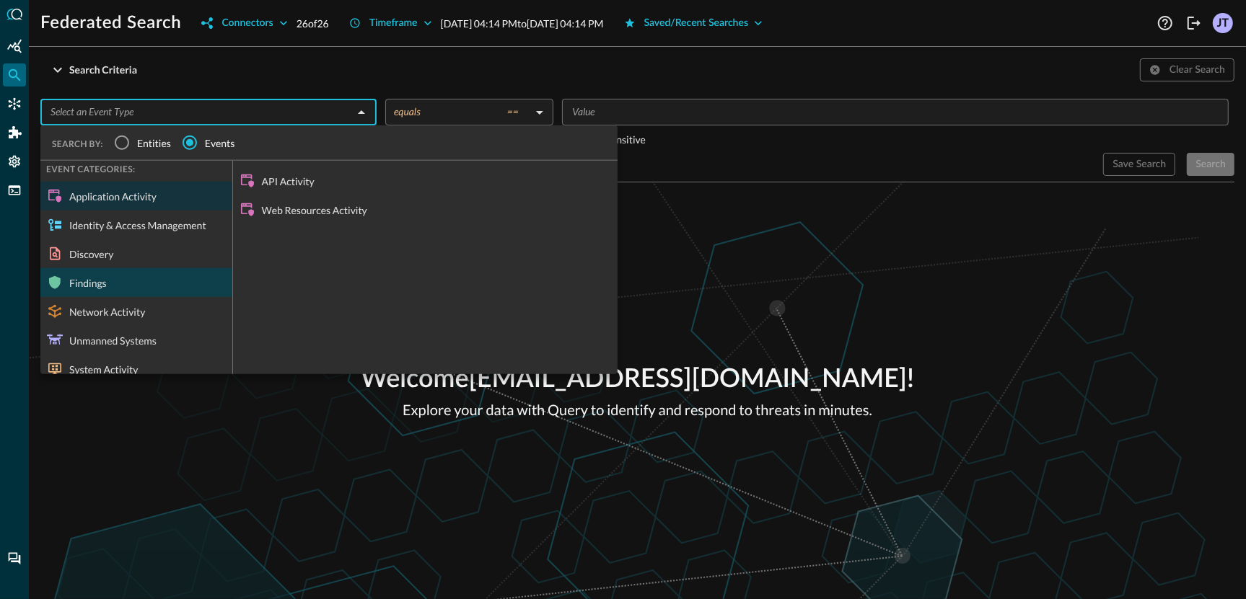
click at [146, 275] on div "Findings" at bounding box center [136, 282] width 192 height 29
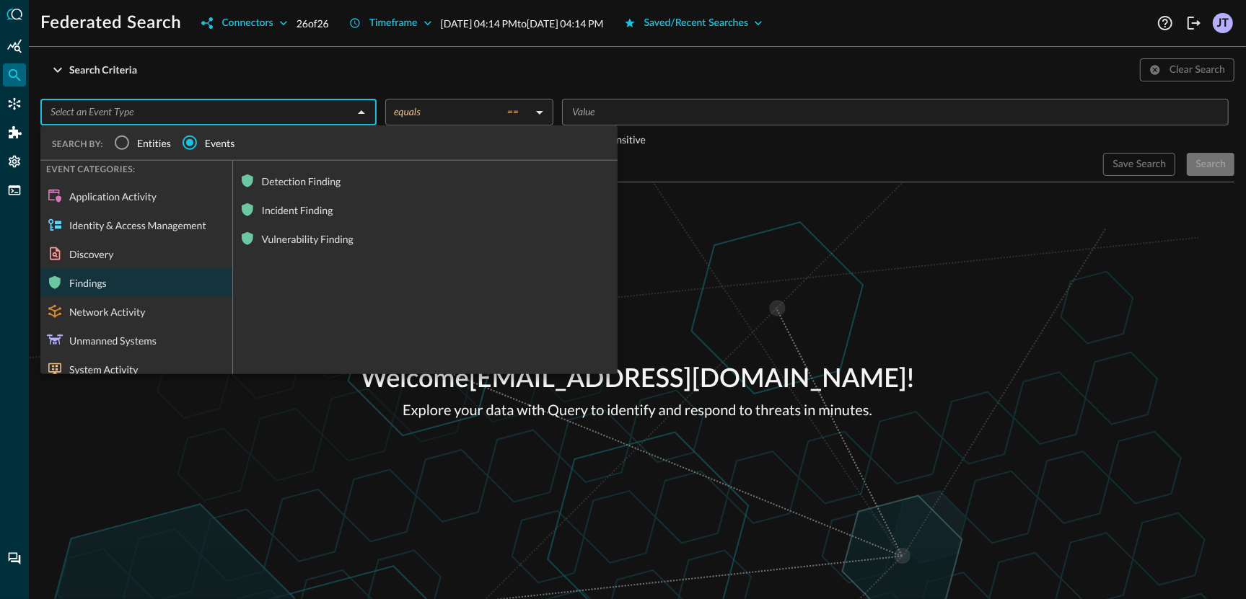
click at [191, 74] on div "Search Criteria Clear Search" at bounding box center [637, 69] width 1194 height 23
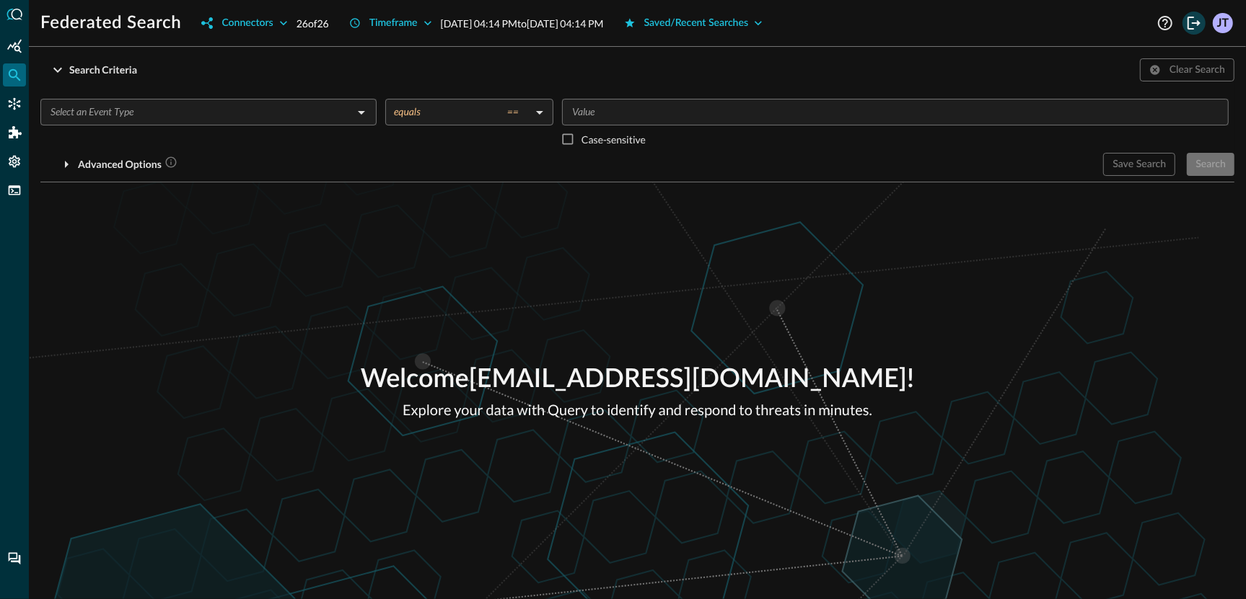
click at [1198, 27] on icon "Logout" at bounding box center [1193, 22] width 17 height 17
